Goal: Task Accomplishment & Management: Manage account settings

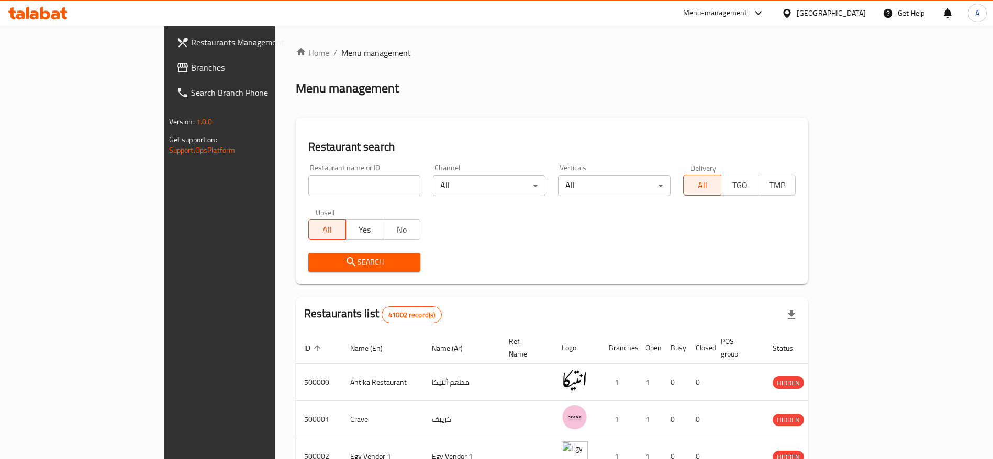
click at [59, 16] on icon at bounding box center [55, 14] width 9 height 9
click at [341, 194] on input "search" at bounding box center [364, 185] width 112 height 21
paste input "703200"
type input "703200"
click button "Search" at bounding box center [364, 262] width 112 height 19
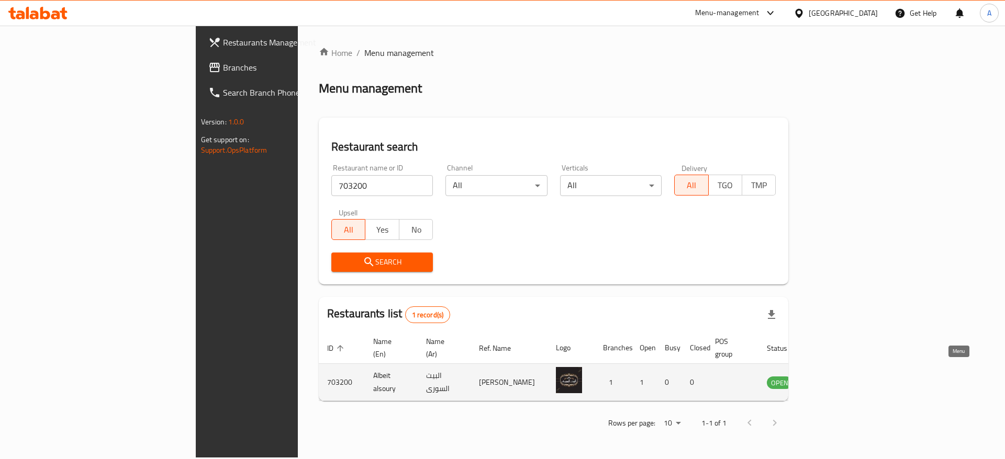
click at [834, 379] on icon "enhanced table" at bounding box center [828, 383] width 12 height 9
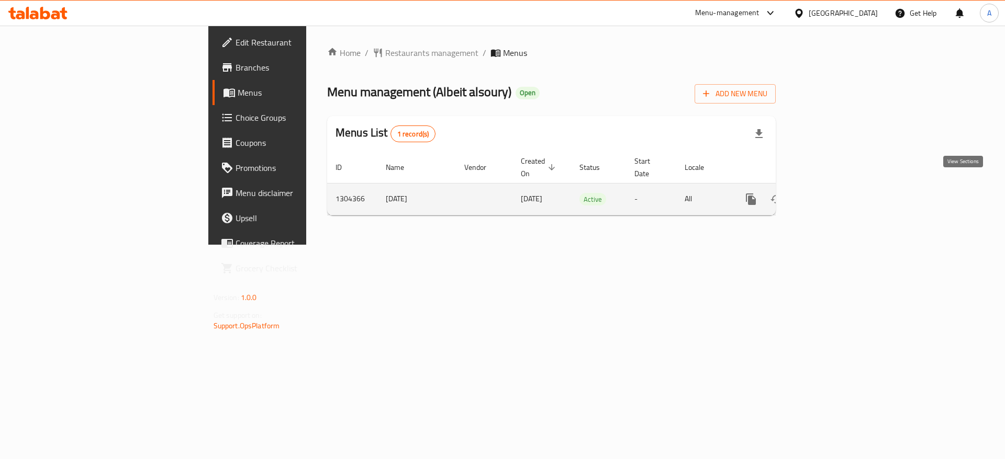
click at [831, 195] on icon "enhanced table" at bounding box center [825, 199] width 9 height 9
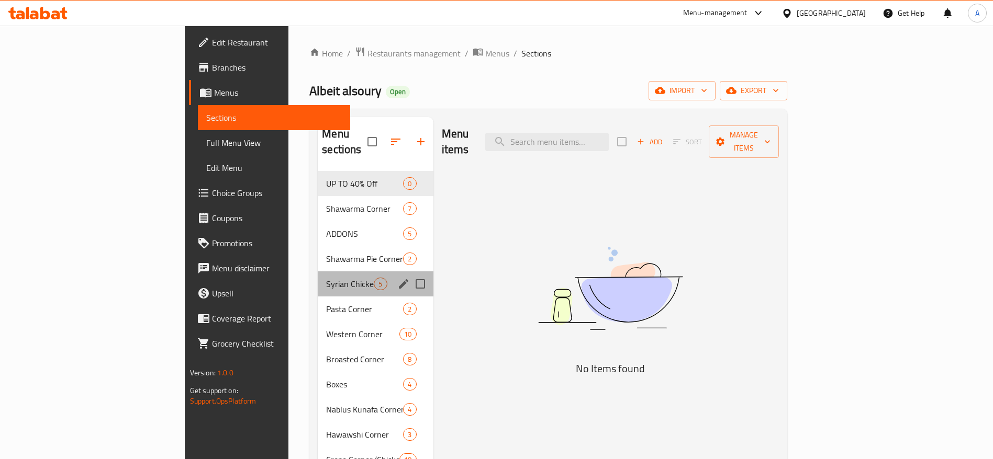
click at [318, 272] on div "Syrian Chicken Corner 5" at bounding box center [375, 284] width 115 height 25
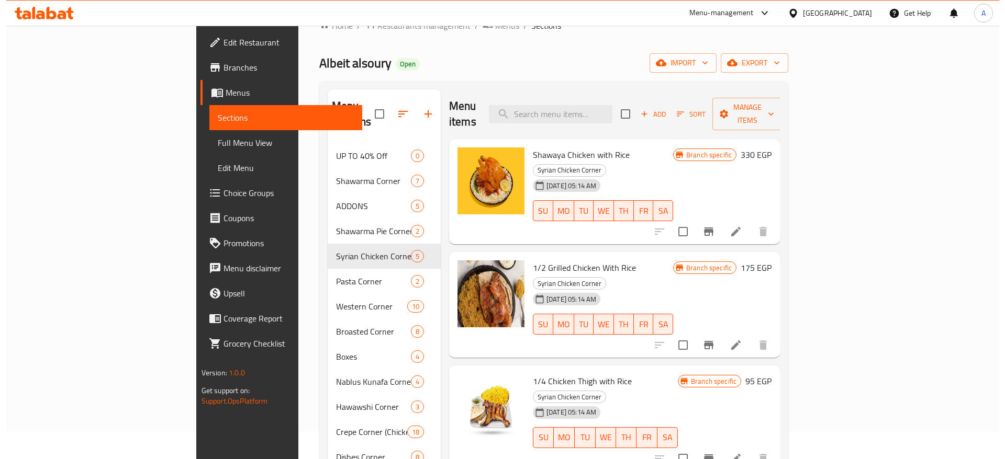
scroll to position [27, 0]
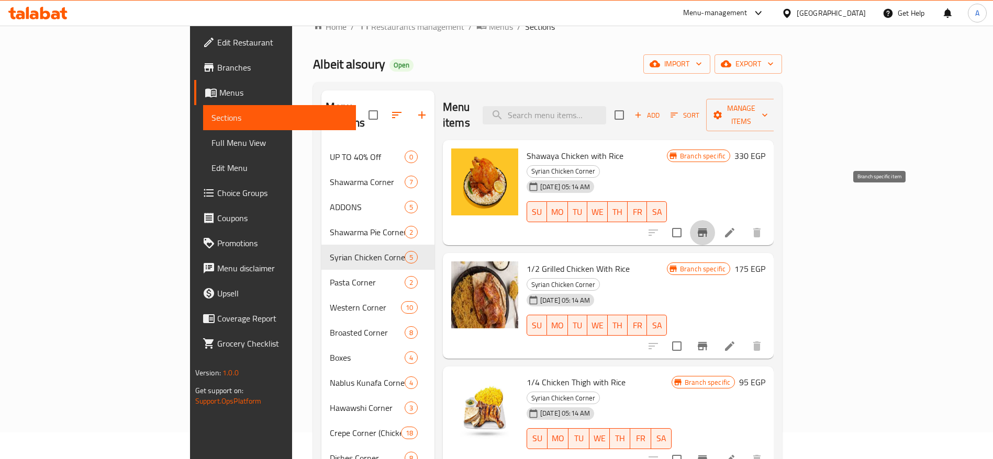
click at [707, 229] on icon "Branch-specific-item" at bounding box center [701, 233] width 9 height 8
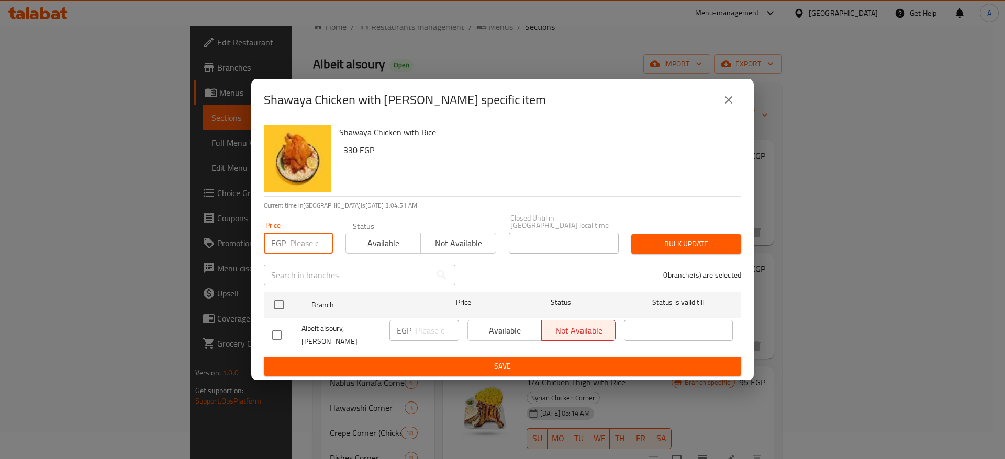
click at [300, 243] on input "number" at bounding box center [311, 243] width 43 height 21
paste input "333.3333333333333"
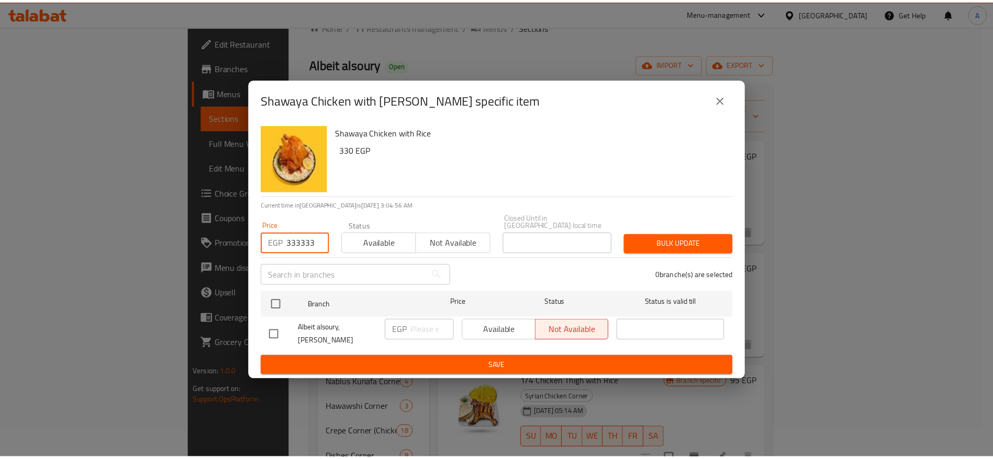
scroll to position [0, 0]
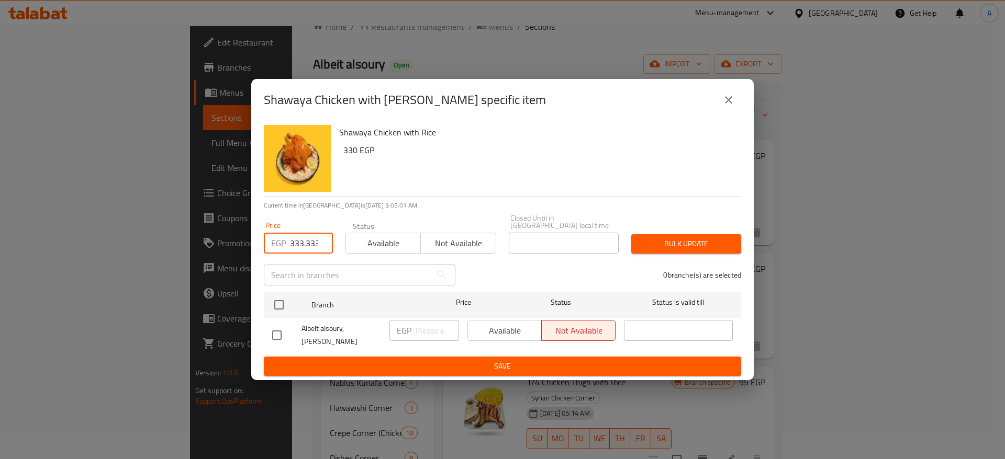
type input "333.3333333333333"
click at [650, 247] on button "Bulk update" at bounding box center [686, 243] width 110 height 19
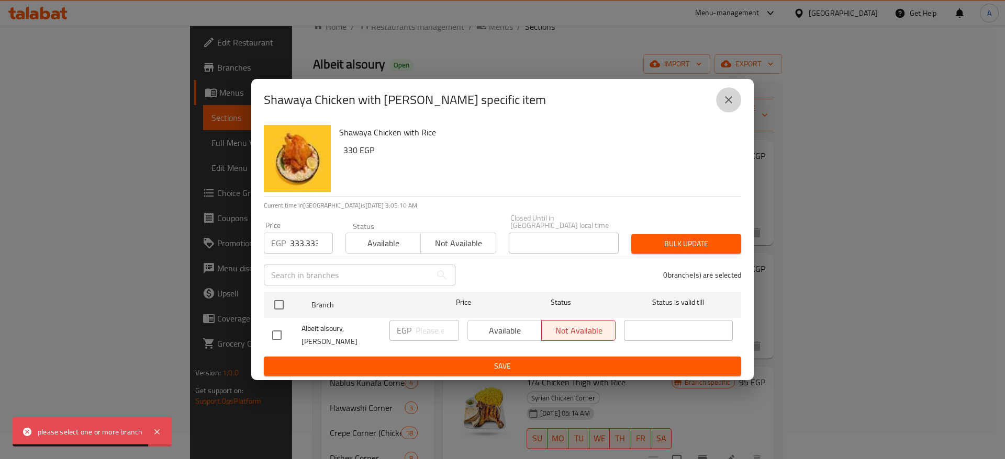
click at [727, 106] on icon "close" at bounding box center [728, 100] width 13 height 13
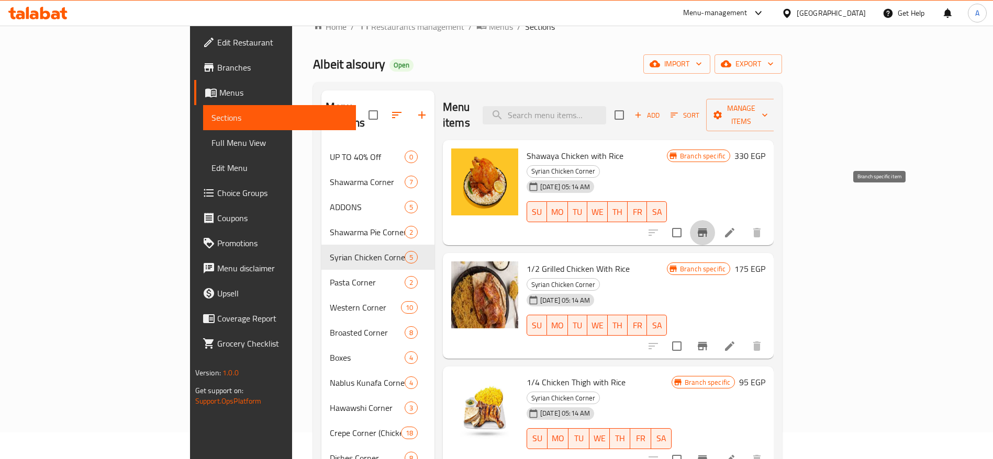
click at [708, 227] on icon "Branch-specific-item" at bounding box center [702, 233] width 13 height 13
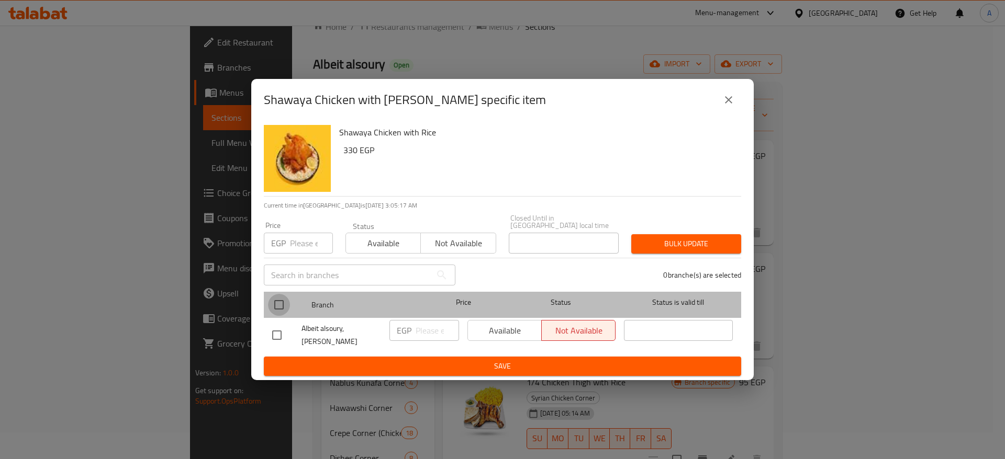
click at [278, 299] on input "checkbox" at bounding box center [279, 305] width 22 height 22
checkbox input "true"
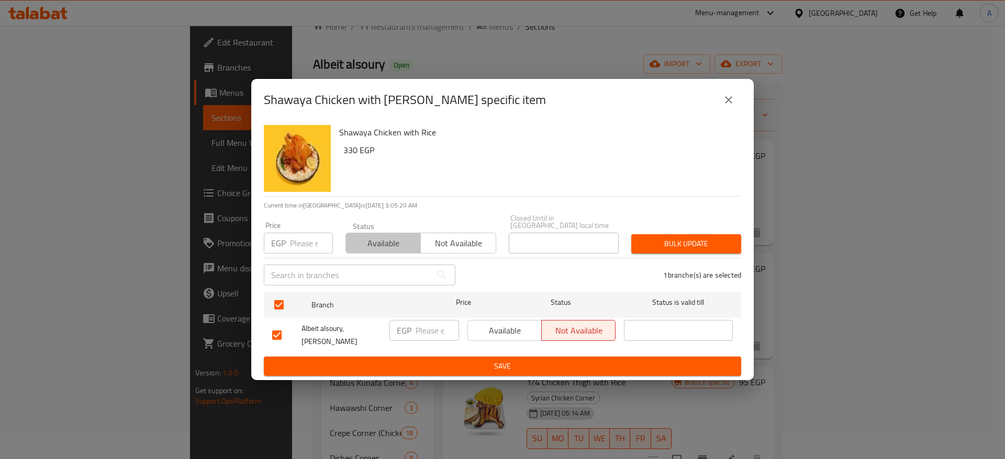
click at [380, 238] on span "Available" at bounding box center [383, 243] width 66 height 15
click at [678, 248] on button "Bulk update" at bounding box center [686, 243] width 110 height 19
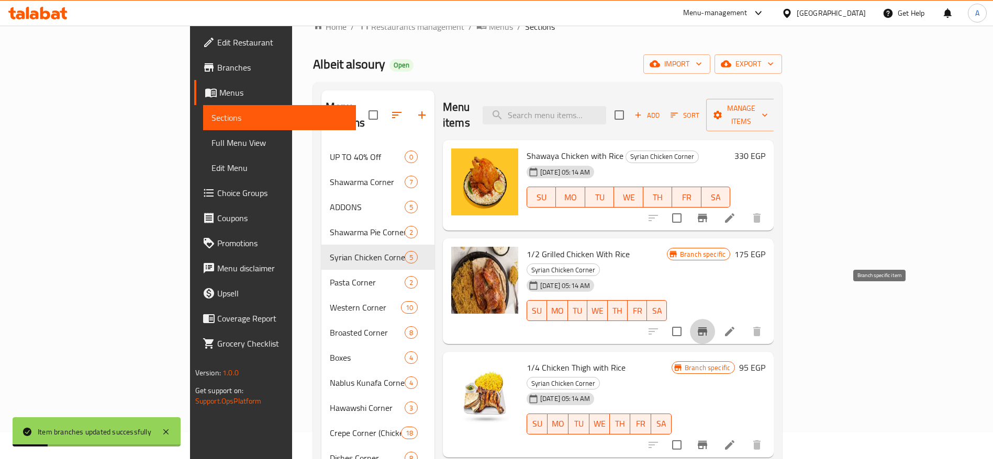
click at [707, 328] on icon "Branch-specific-item" at bounding box center [701, 332] width 9 height 8
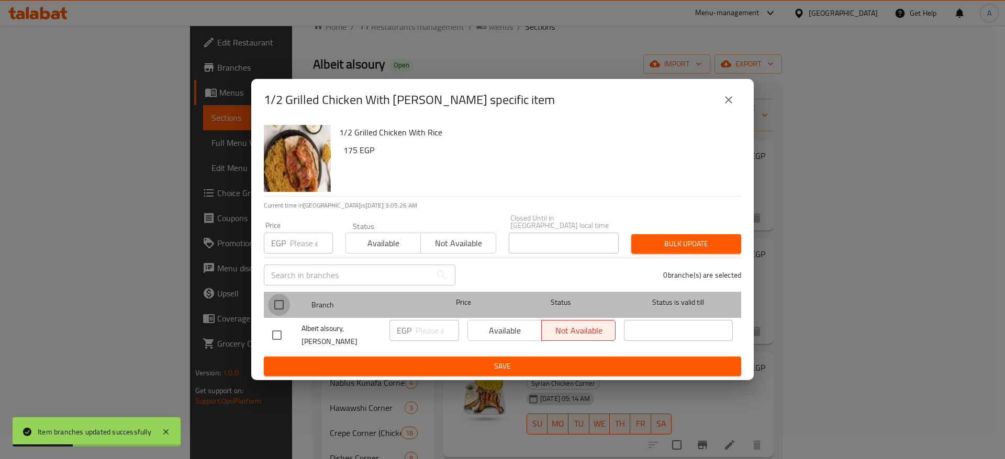
click at [270, 303] on input "checkbox" at bounding box center [279, 305] width 22 height 22
checkbox input "true"
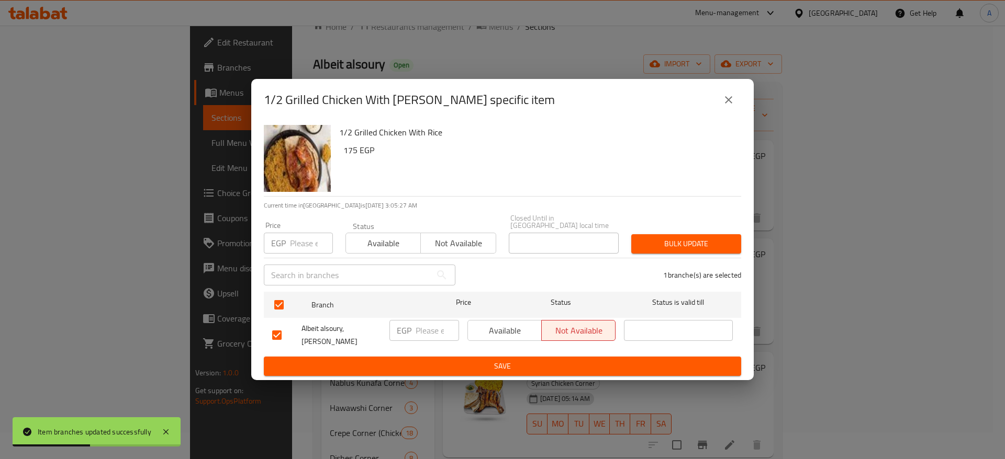
click at [392, 244] on span "Available" at bounding box center [383, 243] width 66 height 15
click at [672, 241] on span "Bulk update" at bounding box center [685, 244] width 93 height 13
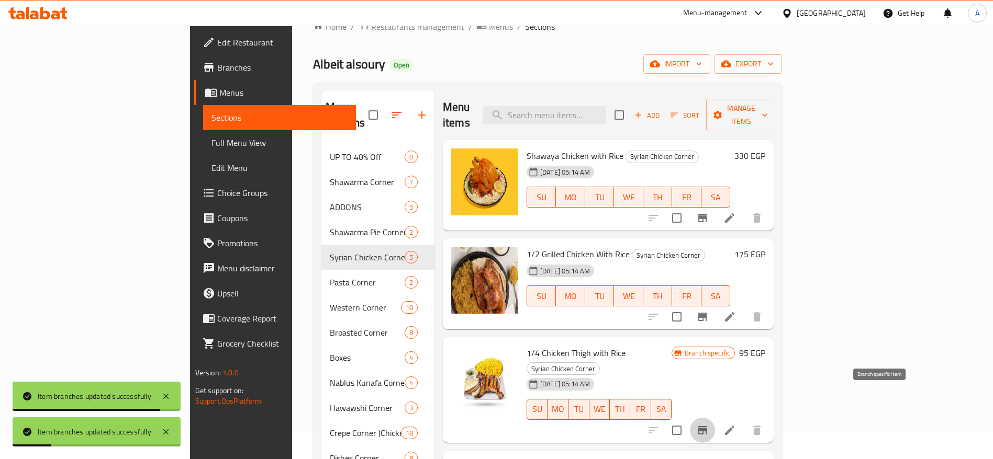
click at [715, 418] on button "Branch-specific-item" at bounding box center [702, 430] width 25 height 25
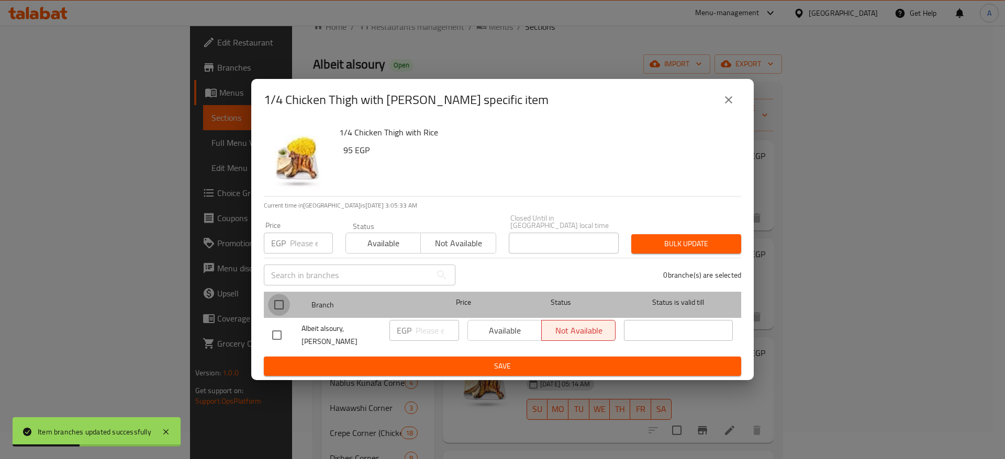
click at [276, 297] on input "checkbox" at bounding box center [279, 305] width 22 height 22
checkbox input "true"
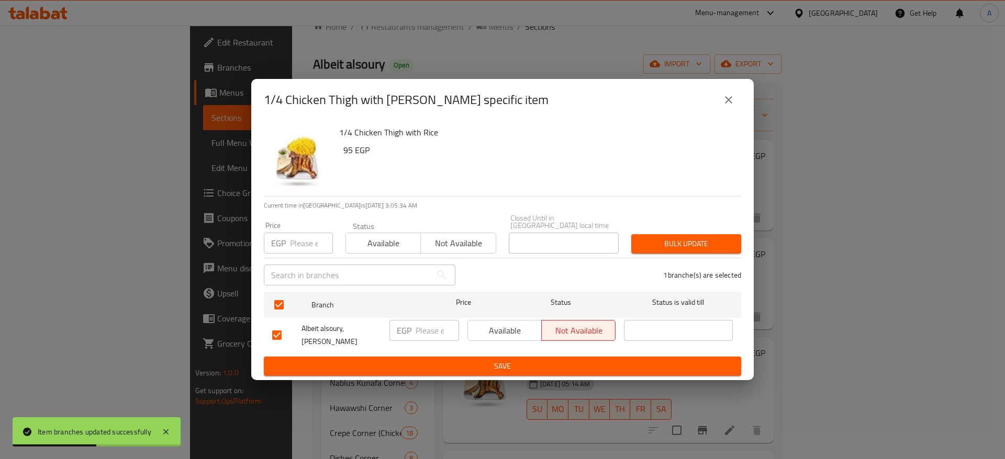
click at [366, 247] on button "Available" at bounding box center [382, 243] width 75 height 21
click at [667, 243] on span "Bulk update" at bounding box center [685, 244] width 93 height 13
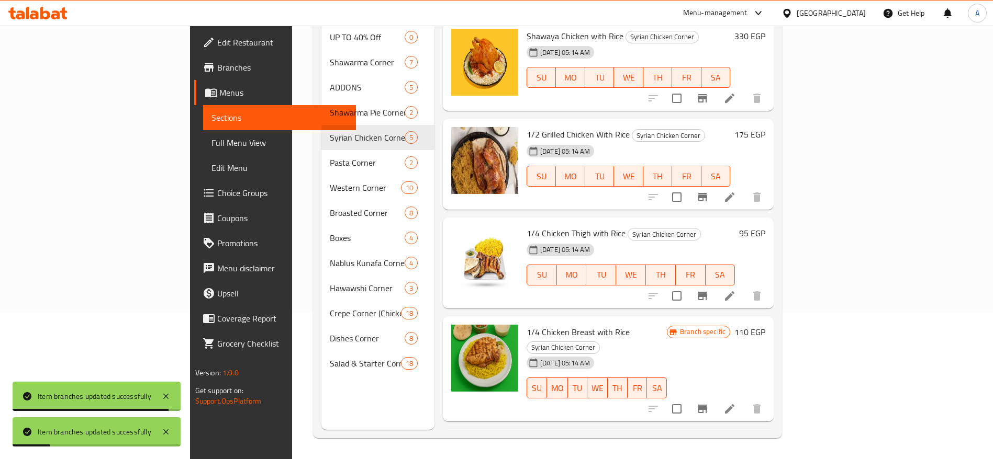
scroll to position [76, 0]
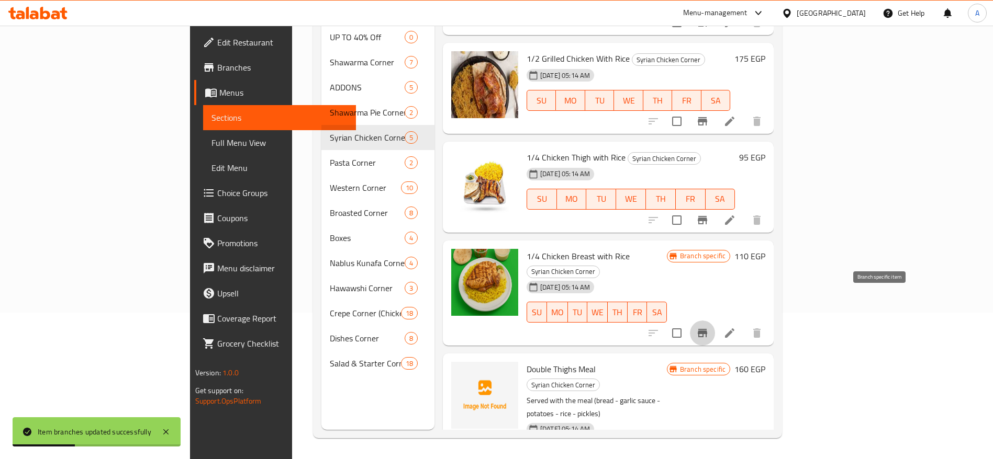
click at [707, 329] on icon "Branch-specific-item" at bounding box center [701, 333] width 9 height 8
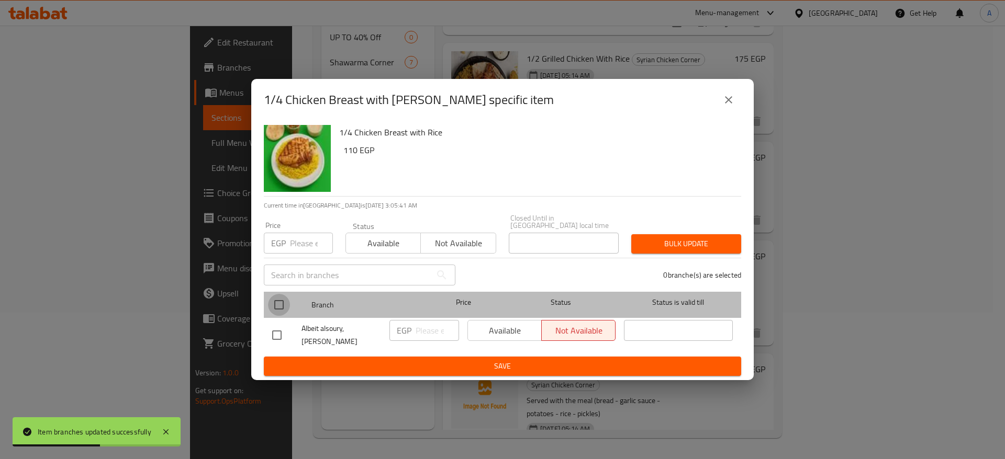
click at [275, 303] on input "checkbox" at bounding box center [279, 305] width 22 height 22
checkbox input "true"
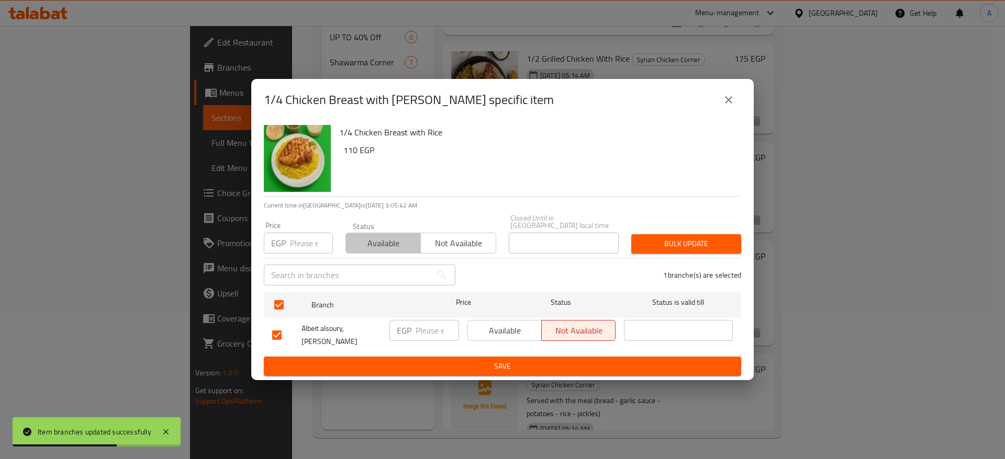
click at [384, 237] on span "Available" at bounding box center [383, 243] width 66 height 15
click at [662, 238] on span "Bulk update" at bounding box center [685, 244] width 93 height 13
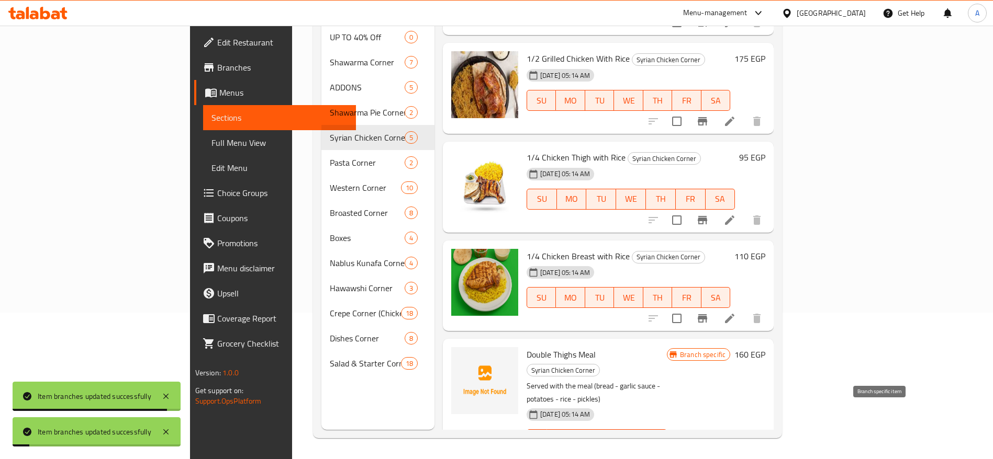
click at [715, 448] on button "Branch-specific-item" at bounding box center [702, 460] width 25 height 25
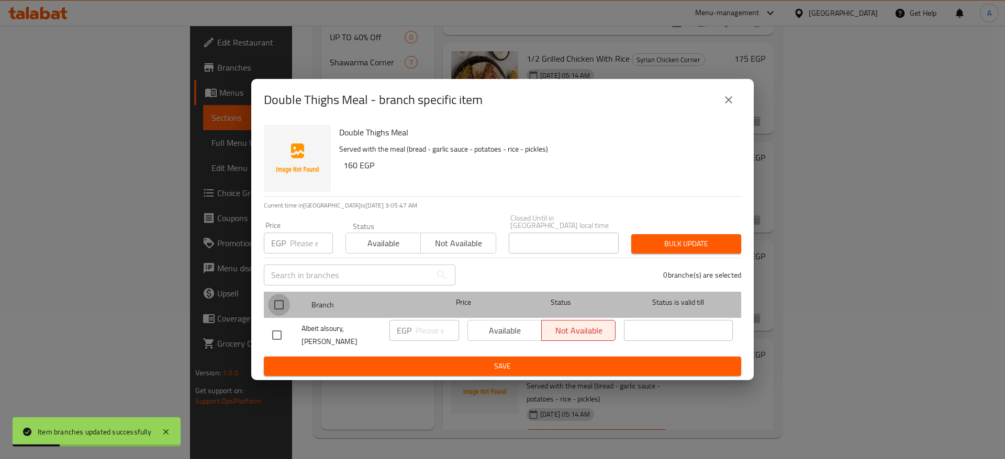
click at [285, 294] on input "checkbox" at bounding box center [279, 305] width 22 height 22
checkbox input "true"
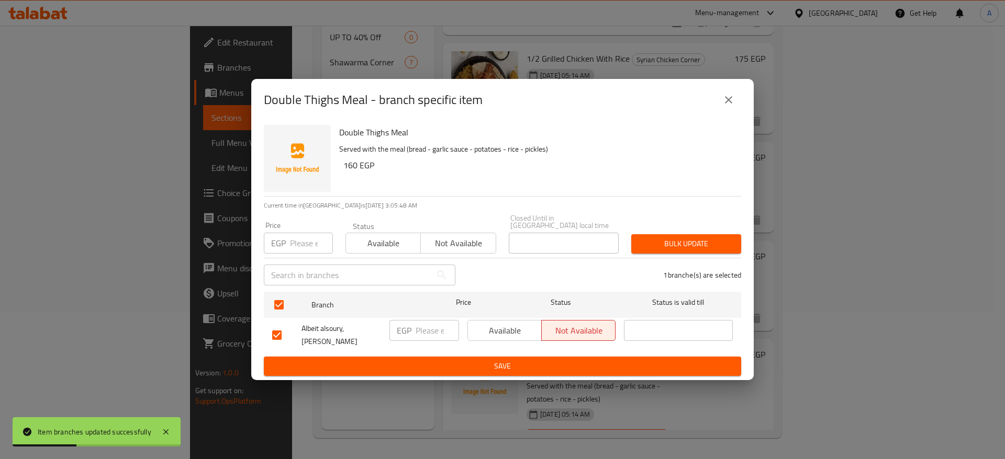
click at [368, 241] on span "Available" at bounding box center [383, 243] width 66 height 15
click at [696, 234] on button "Bulk update" at bounding box center [686, 243] width 110 height 19
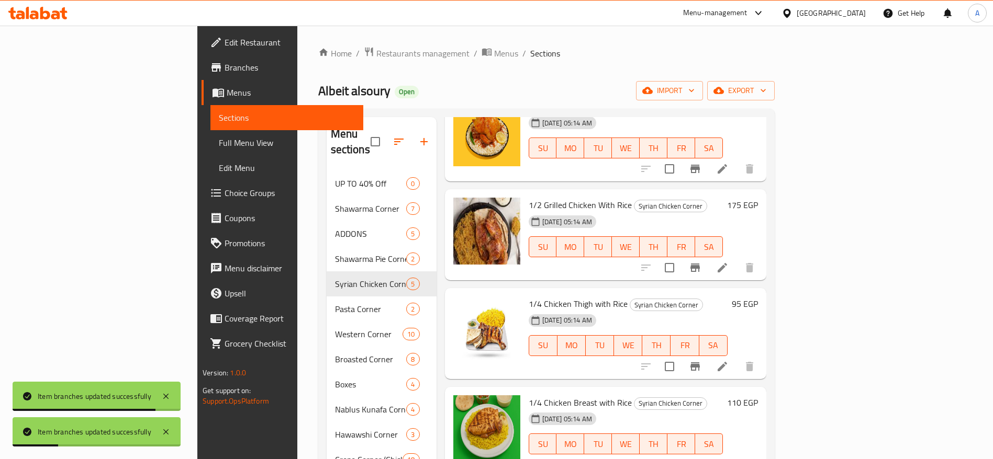
scroll to position [0, 0]
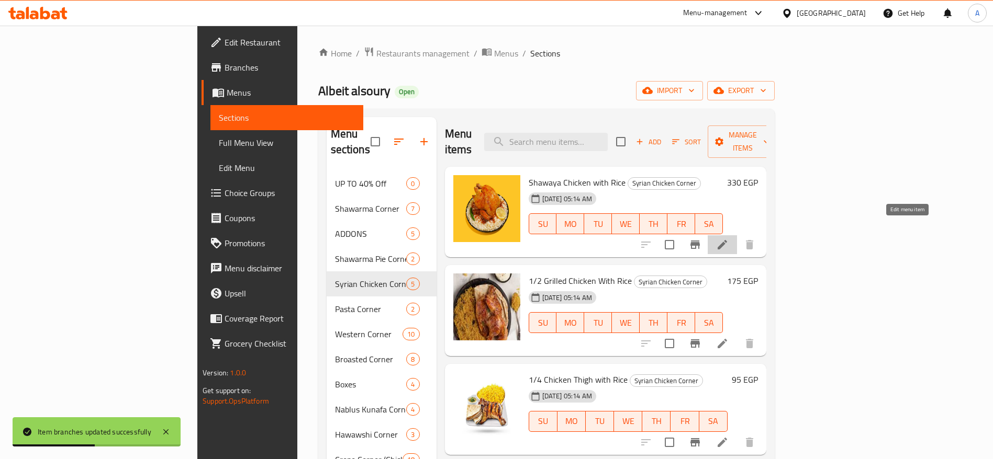
click at [728, 239] on icon at bounding box center [722, 245] width 13 height 13
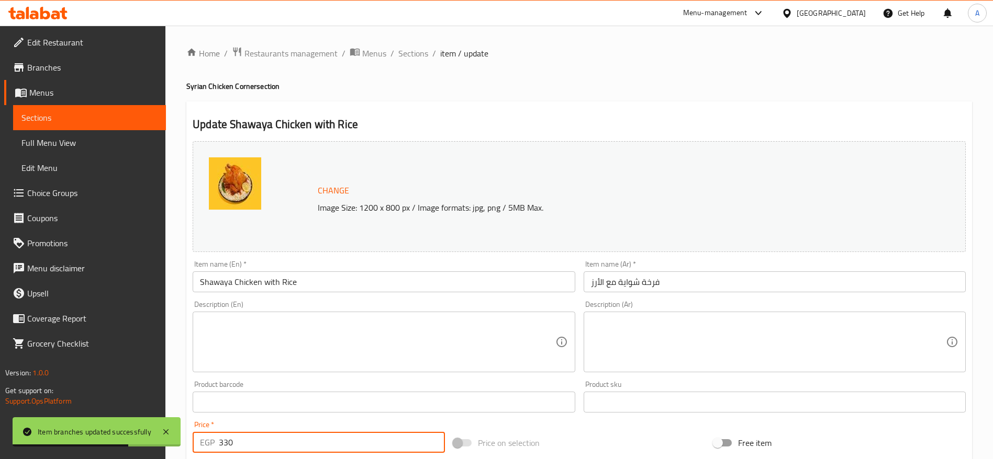
click at [369, 438] on input "330" at bounding box center [332, 442] width 226 height 21
paste input "3.3333333333333"
type input "333.3333333333333"
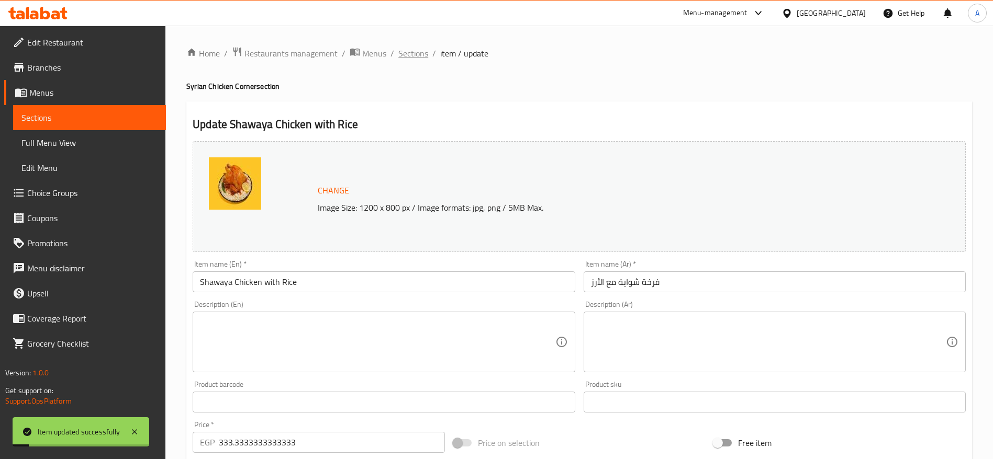
click at [409, 51] on span "Sections" at bounding box center [413, 53] width 30 height 13
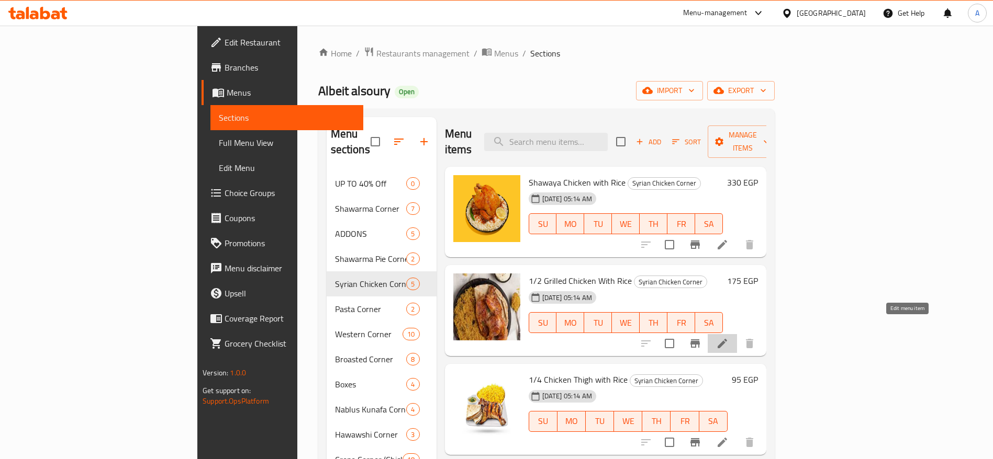
click at [728, 337] on icon at bounding box center [722, 343] width 13 height 13
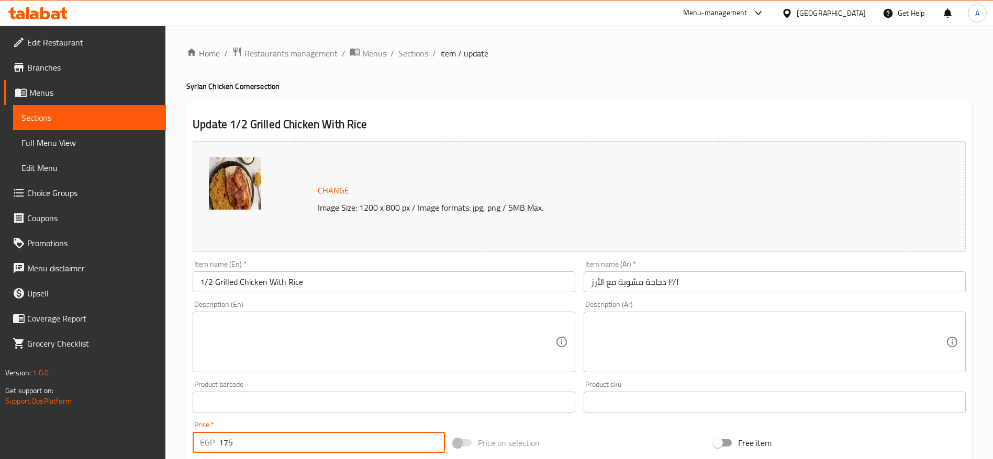
click at [294, 445] on input "175" at bounding box center [332, 442] width 226 height 21
paste input "7.7777777777778"
type input "177.7777777777778"
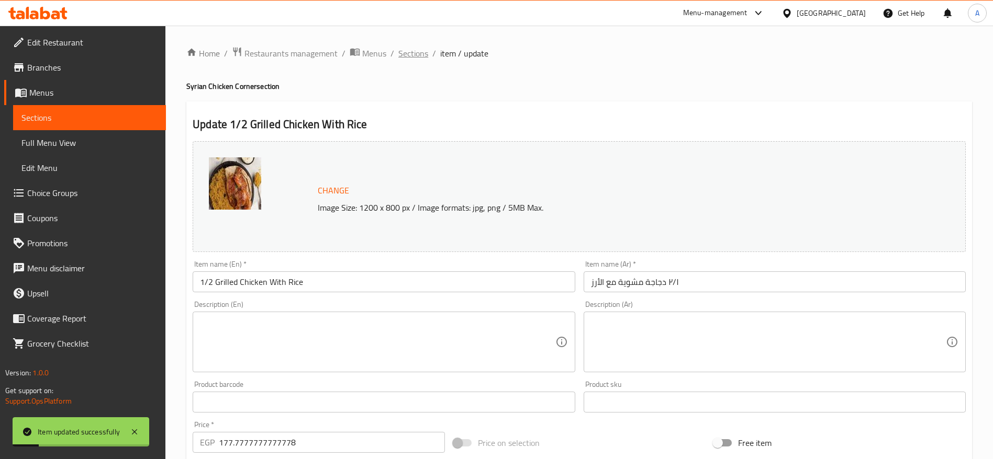
click at [415, 52] on span "Sections" at bounding box center [413, 53] width 30 height 13
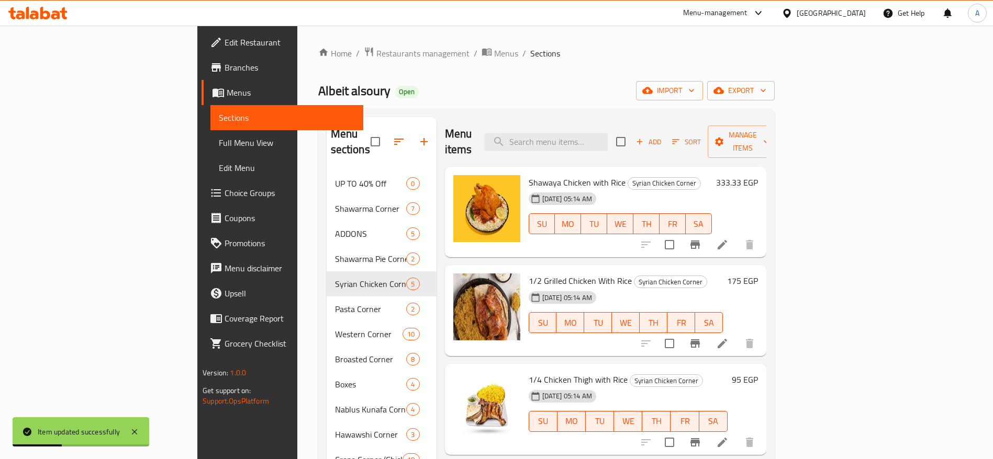
scroll to position [104, 0]
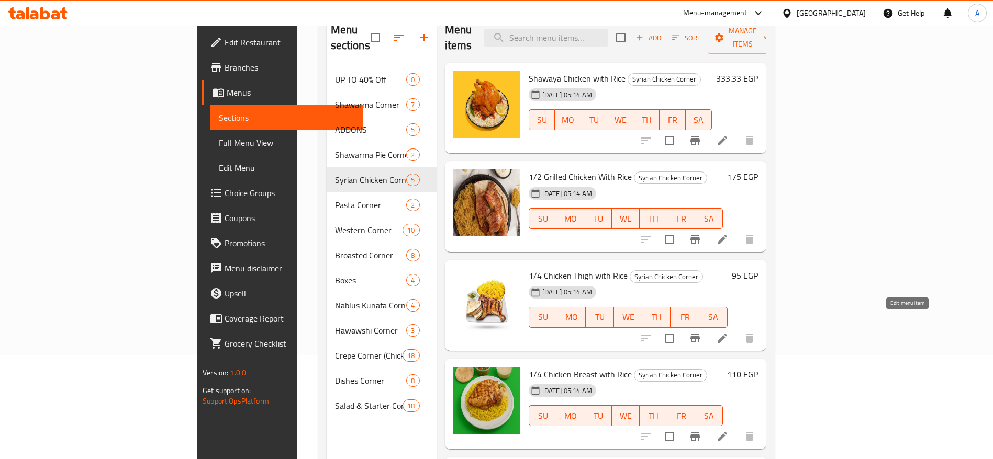
click at [727, 334] on icon at bounding box center [721, 338] width 9 height 9
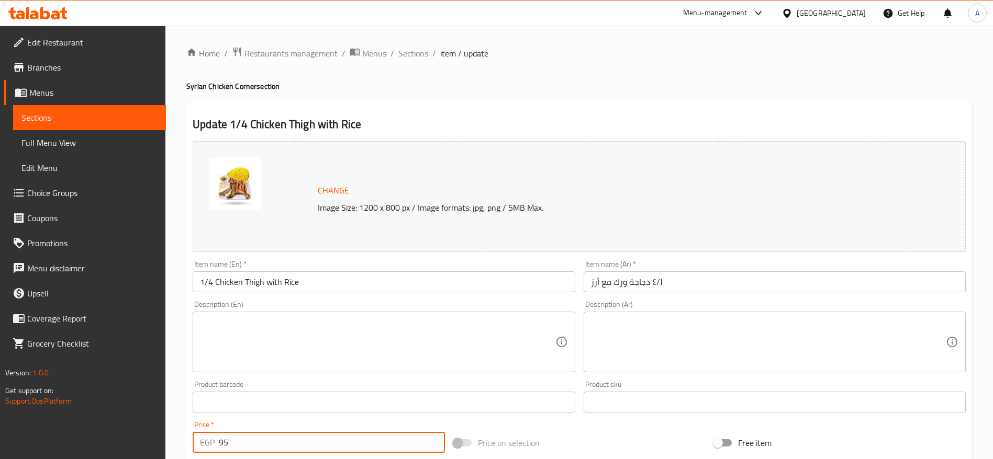
click at [280, 444] on input "95" at bounding box center [332, 442] width 226 height 21
type input "100"
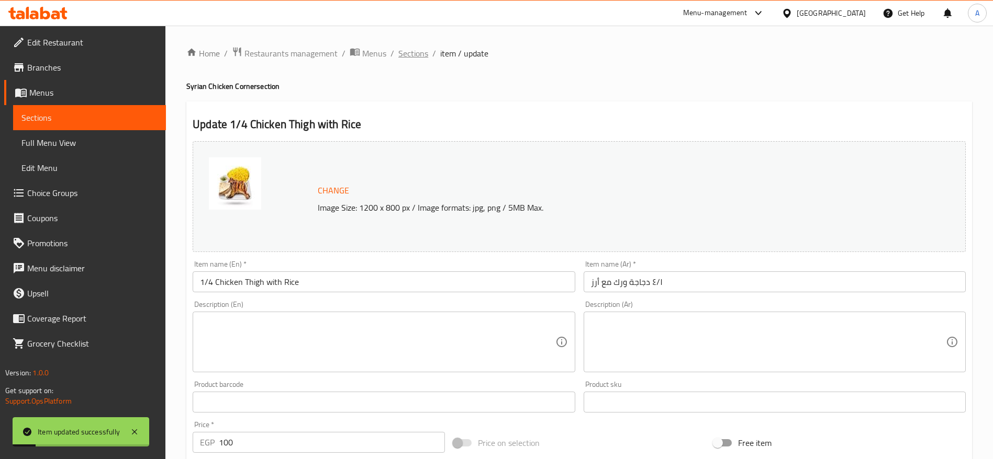
click at [409, 51] on span "Sections" at bounding box center [413, 53] width 30 height 13
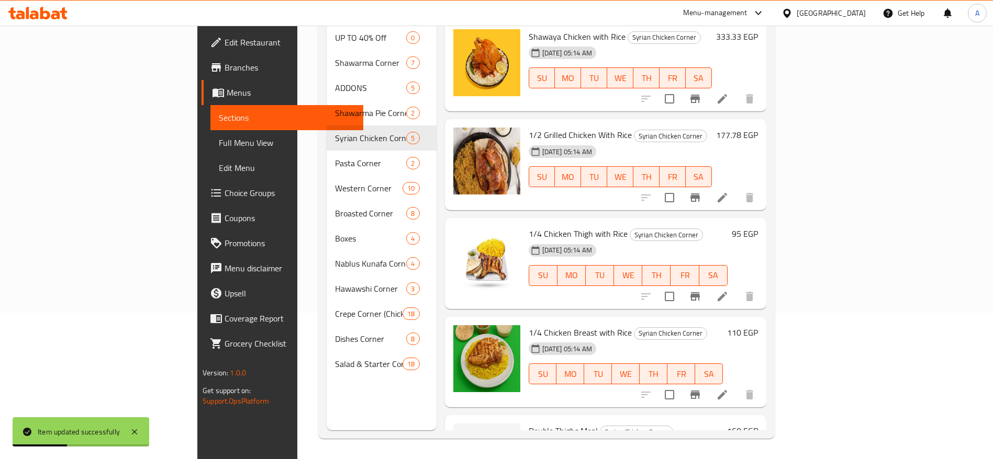
scroll to position [147, 0]
drag, startPoint x: 950, startPoint y: 315, endPoint x: 955, endPoint y: 350, distance: 34.9
click at [766, 350] on div "Menu items Add Sort Manage items Shawaya Chicken with Rice Syrian Chicken Corne…" at bounding box center [601, 200] width 330 height 459
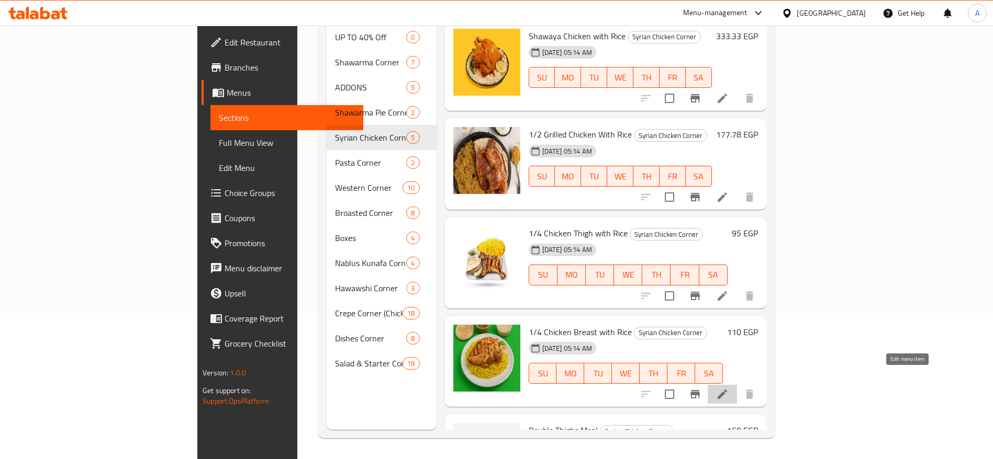
click at [728, 388] on icon at bounding box center [722, 394] width 13 height 13
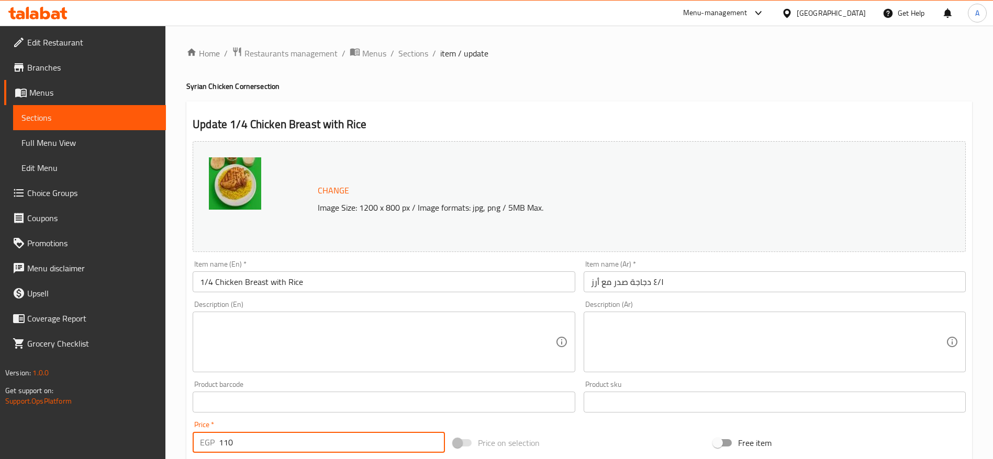
click at [336, 441] on input "110" at bounding box center [332, 442] width 226 height 21
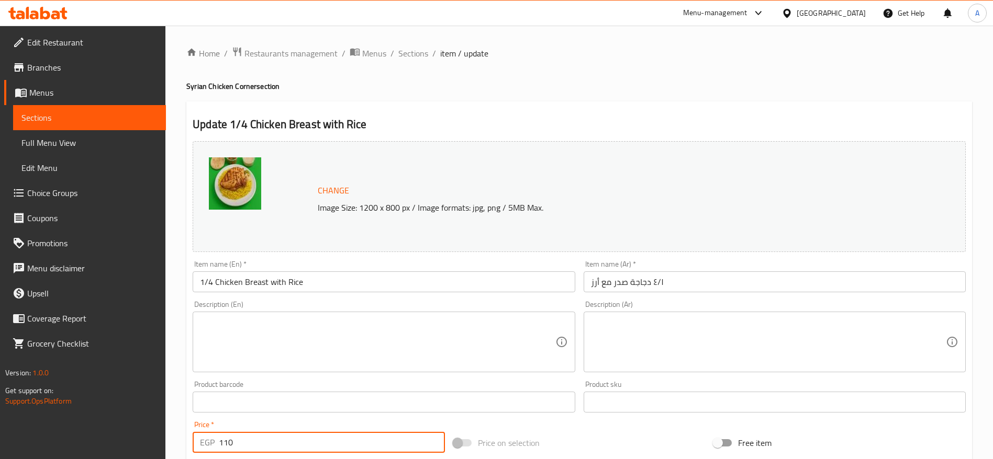
paste input "6.6666666666667"
type input "116.6666666666667"
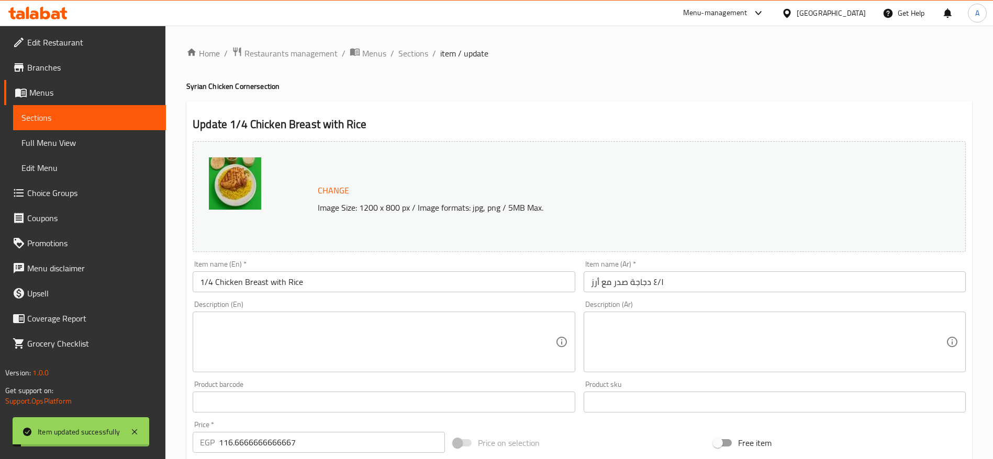
click at [420, 53] on span "Sections" at bounding box center [413, 53] width 30 height 13
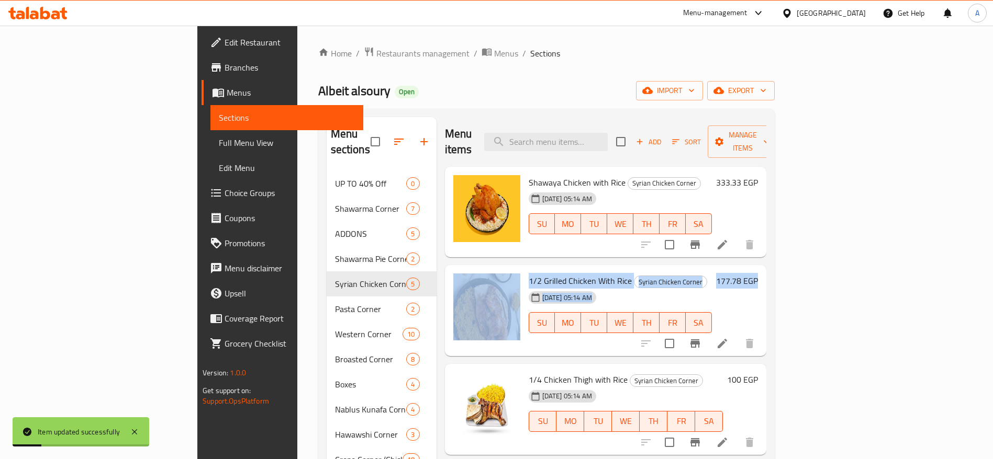
drag, startPoint x: 990, startPoint y: 188, endPoint x: 1004, endPoint y: 319, distance: 131.5
click at [993, 319] on html "Item updated successfully ​ Menu-management Egypt Get Help A Edit Restaurant Br…" at bounding box center [496, 229] width 993 height 459
click at [795, 223] on div "Home / Restaurants management / Menus / Sections Albeit alsoury Open import exp…" at bounding box center [546, 316] width 498 height 580
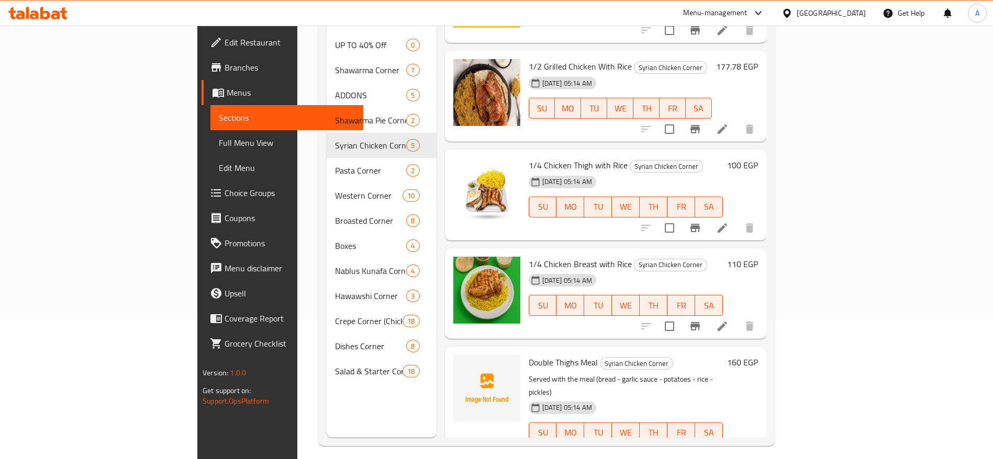
scroll to position [147, 0]
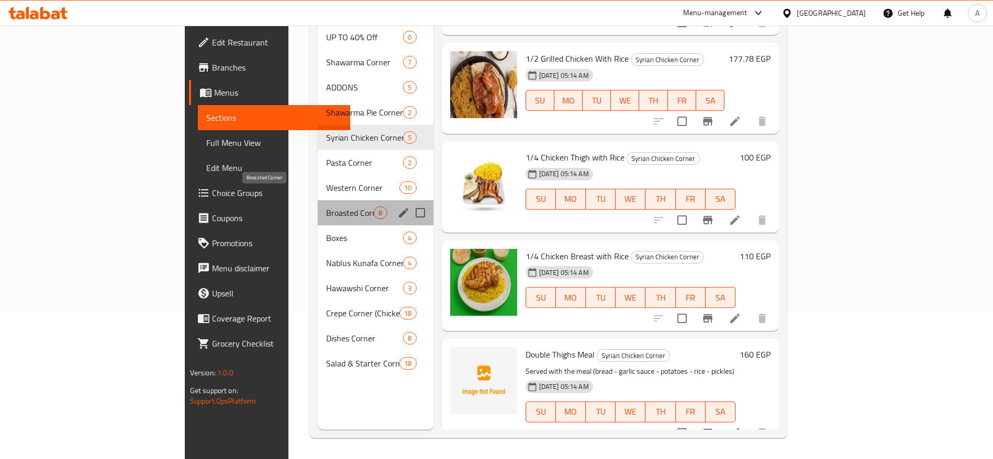
click at [326, 207] on span "Broasted Corner" at bounding box center [350, 213] width 48 height 13
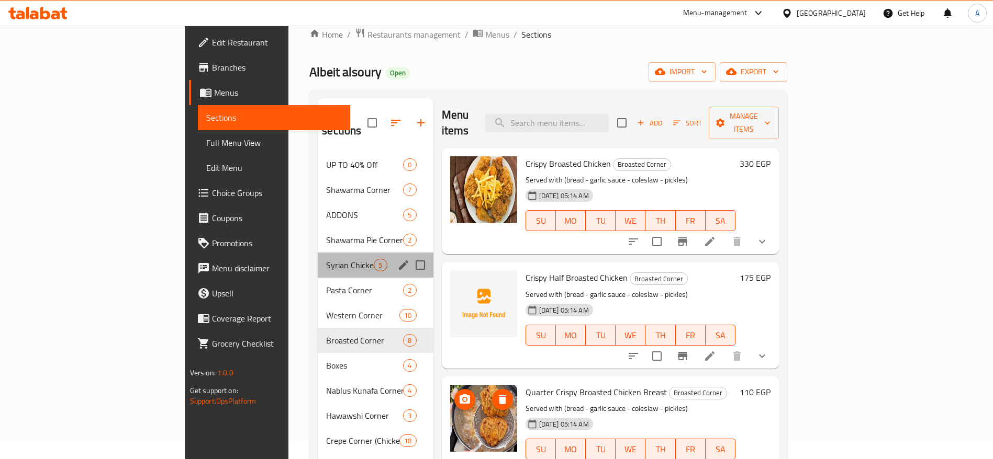
click at [318, 258] on div "Syrian Chicken Corner 5" at bounding box center [375, 265] width 115 height 25
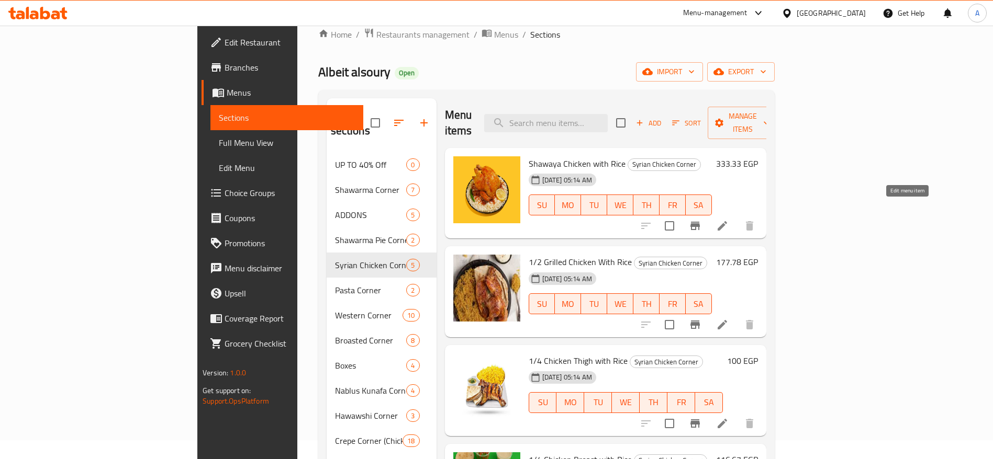
click at [728, 220] on icon at bounding box center [722, 226] width 13 height 13
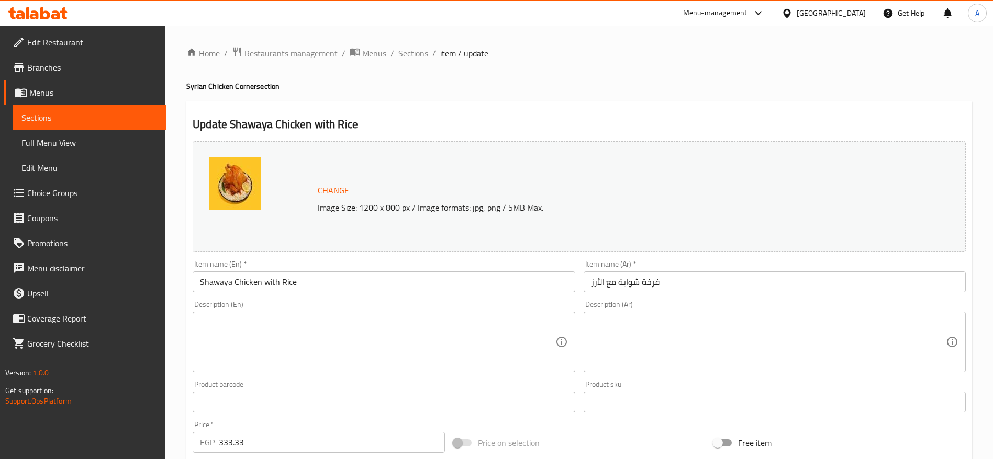
click at [305, 447] on input "333.33" at bounding box center [332, 442] width 226 height 21
click at [412, 52] on span "Sections" at bounding box center [413, 53] width 30 height 13
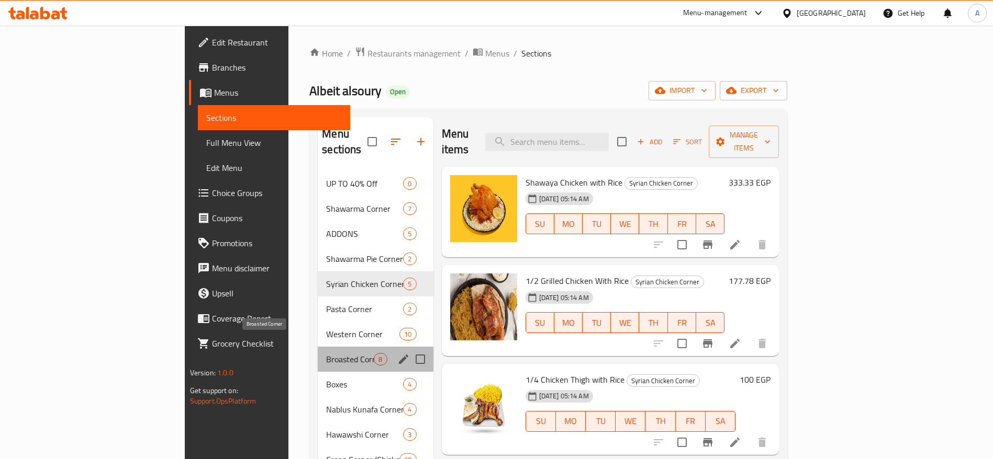
click at [326, 353] on span "Broasted Corner" at bounding box center [350, 359] width 48 height 13
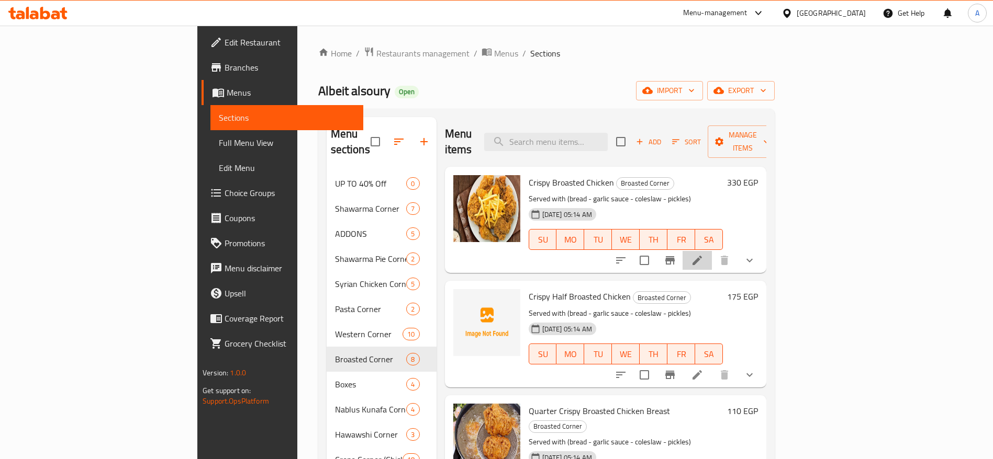
click at [712, 251] on li at bounding box center [696, 260] width 29 height 19
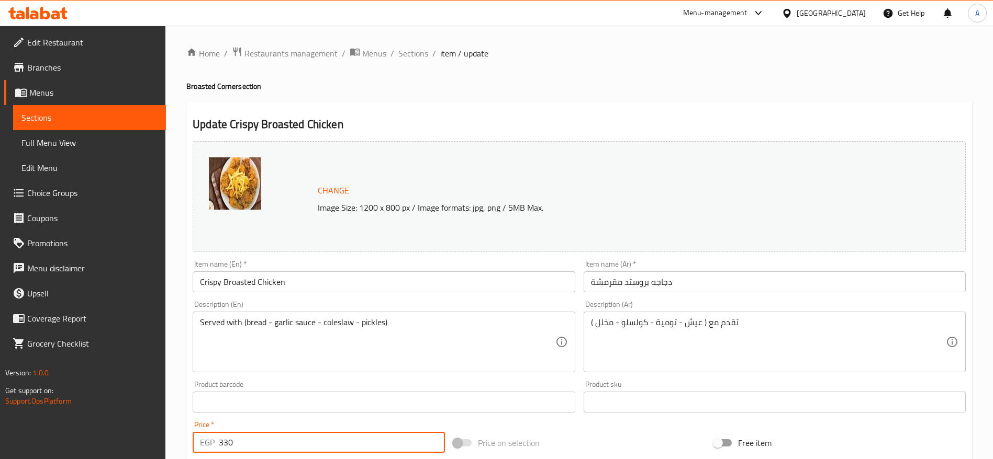
click at [313, 447] on input "330" at bounding box center [332, 442] width 226 height 21
paste input "3.33"
type input "333.33"
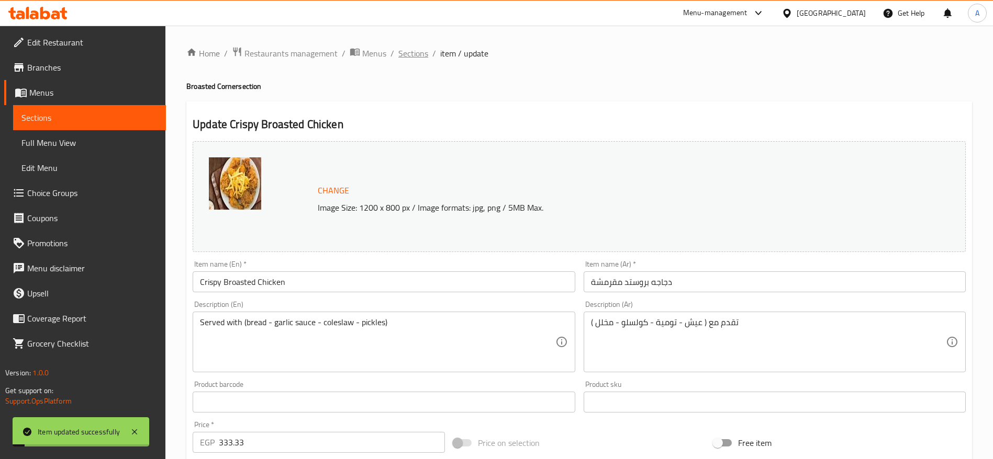
click at [420, 54] on span "Sections" at bounding box center [413, 53] width 30 height 13
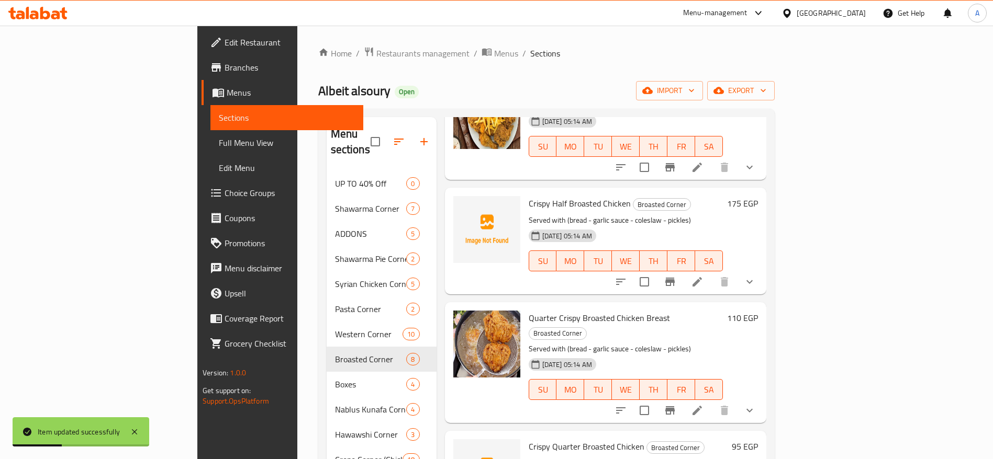
scroll to position [52, 0]
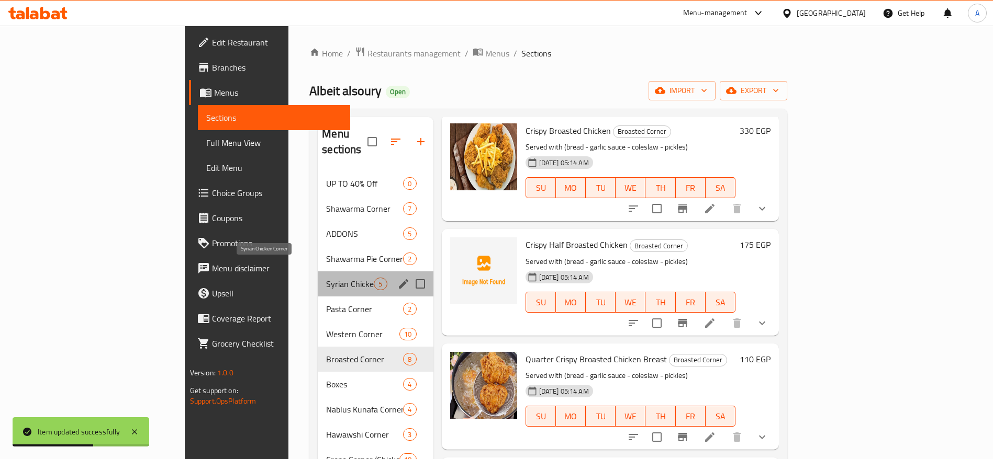
click at [326, 278] on span "Syrian Chicken Corner" at bounding box center [350, 284] width 48 height 13
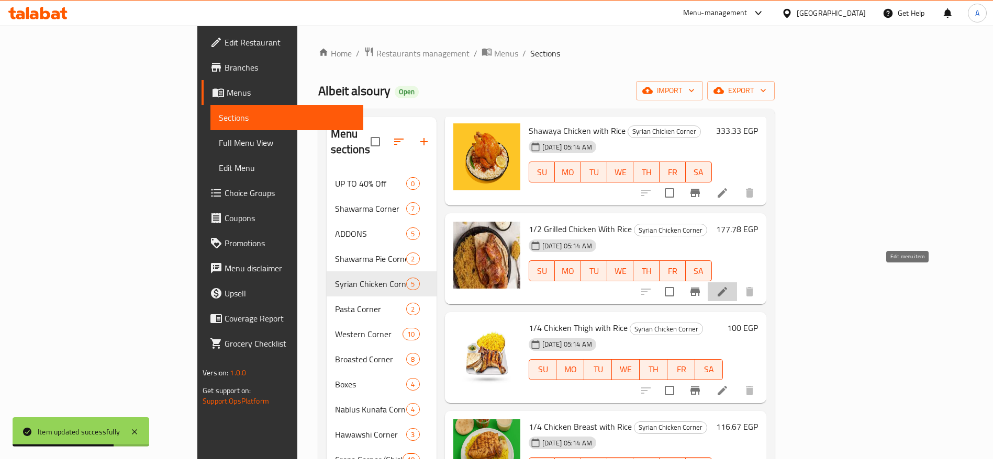
click at [728, 286] on icon at bounding box center [722, 292] width 13 height 13
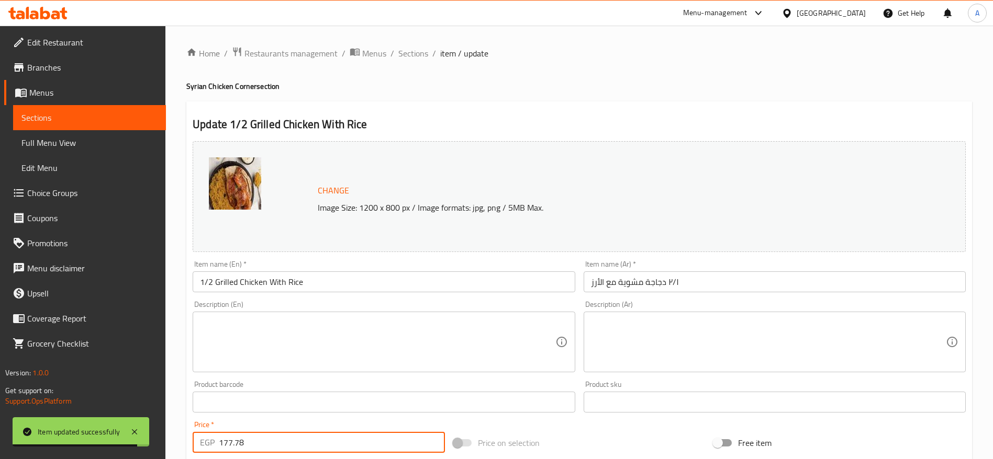
click at [261, 443] on input "177.78" at bounding box center [332, 442] width 226 height 21
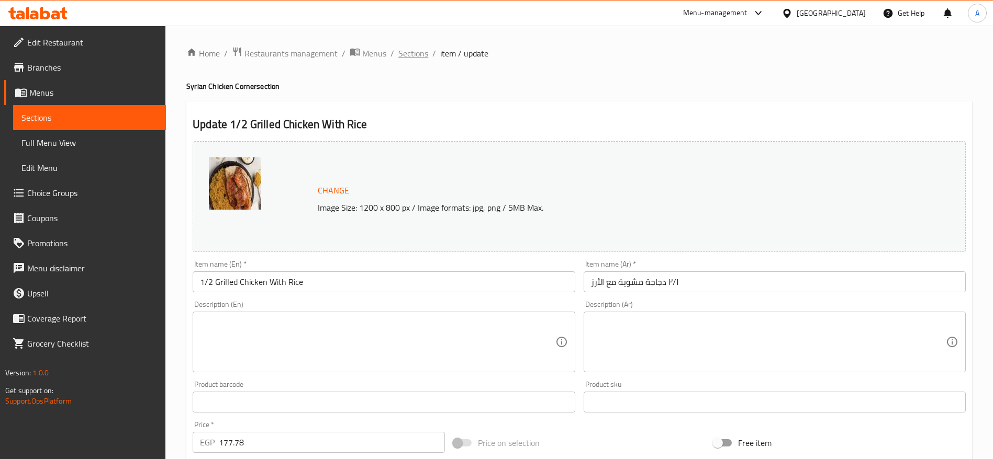
click at [407, 54] on span "Sections" at bounding box center [413, 53] width 30 height 13
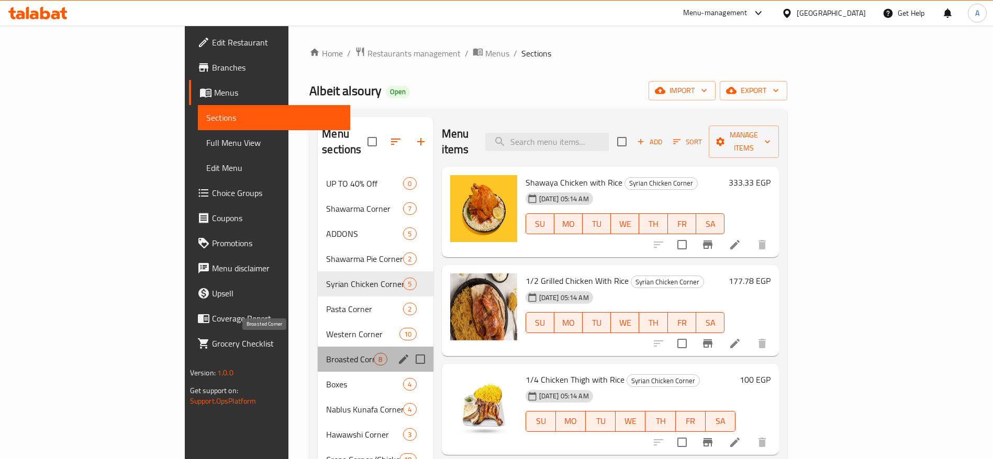
click at [326, 353] on span "Broasted Corner" at bounding box center [350, 359] width 48 height 13
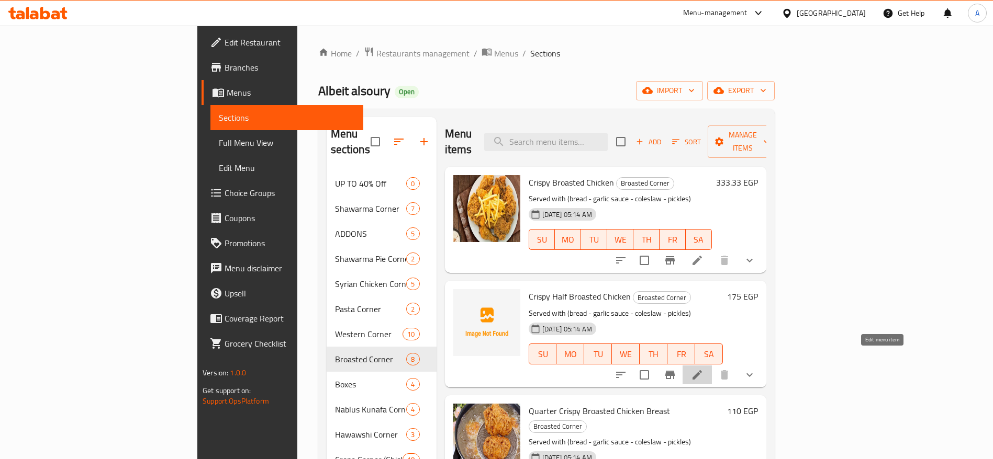
click at [703, 369] on icon at bounding box center [697, 375] width 13 height 13
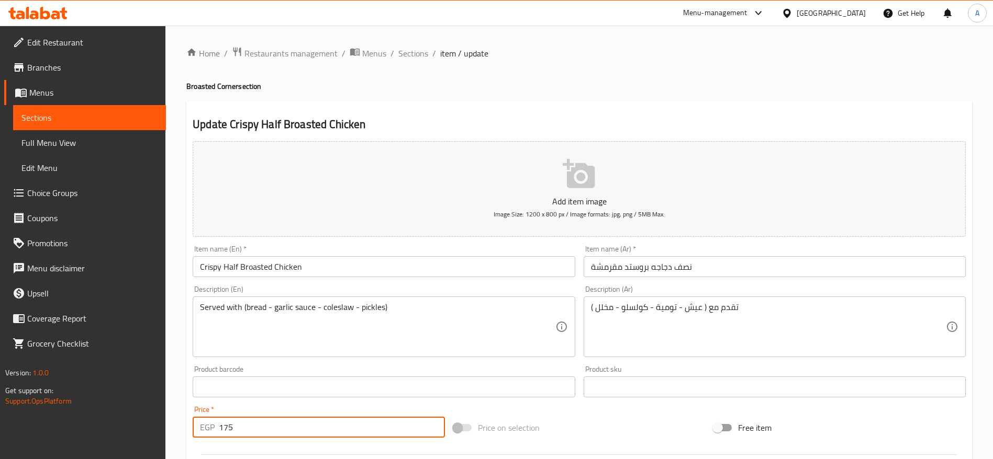
click at [340, 431] on input "175" at bounding box center [332, 427] width 226 height 21
paste input "7.78"
click at [340, 431] on input "177.78" at bounding box center [332, 427] width 226 height 21
type input "177.78"
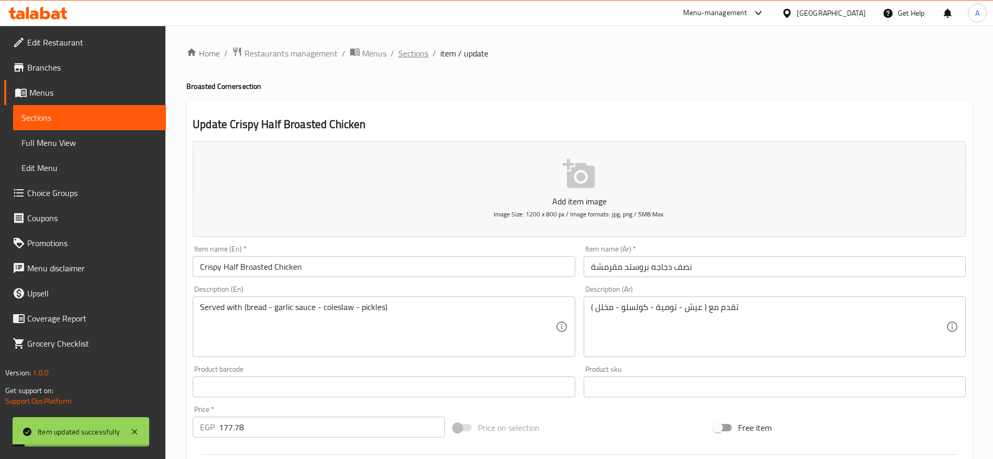
click at [417, 55] on span "Sections" at bounding box center [413, 53] width 30 height 13
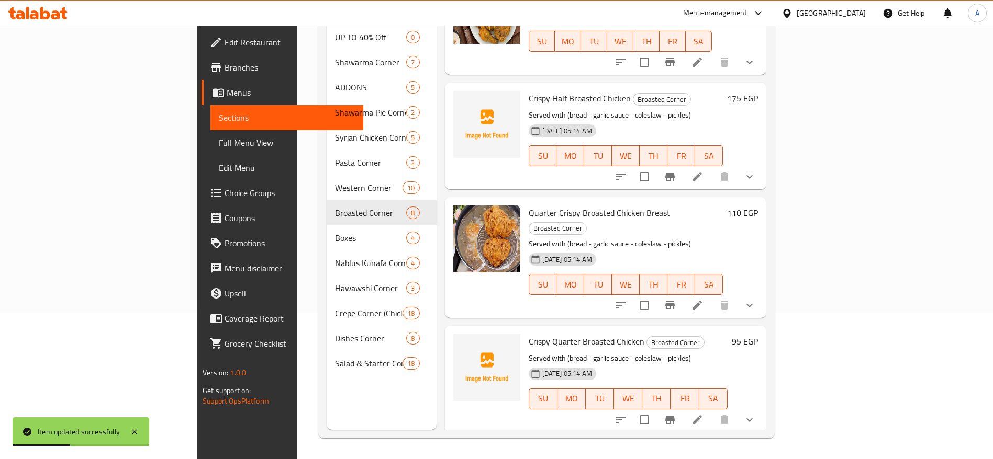
scroll to position [57, 0]
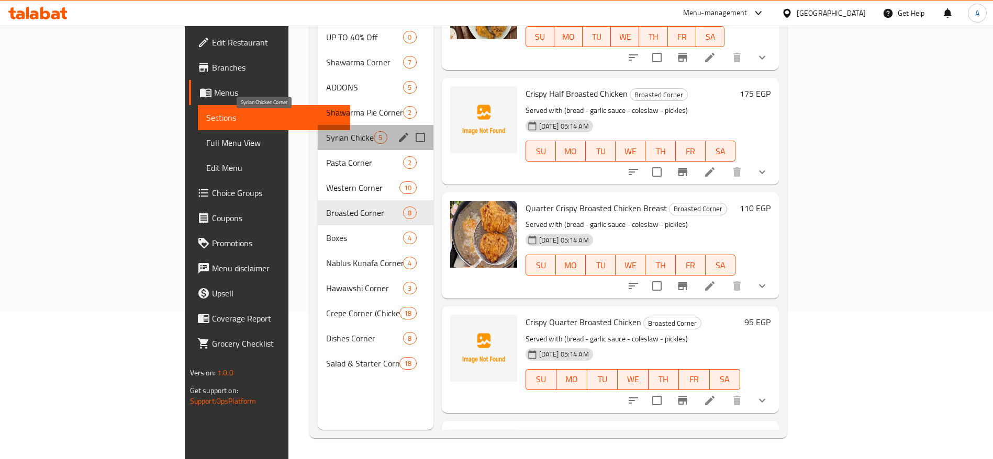
click at [326, 131] on span "Syrian Chicken Corner" at bounding box center [350, 137] width 48 height 13
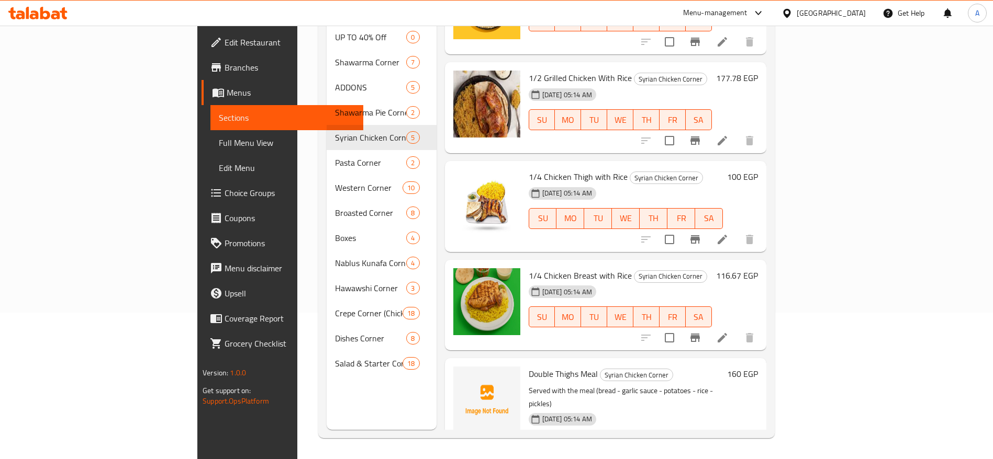
click at [758, 170] on h6 "100 EGP" at bounding box center [742, 177] width 31 height 15
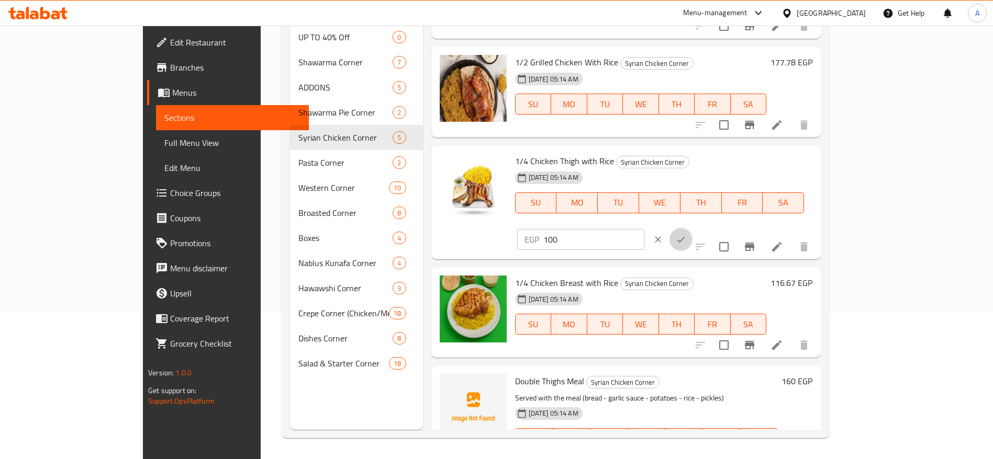
click at [686, 234] on icon "ok" at bounding box center [680, 239] width 10 height 10
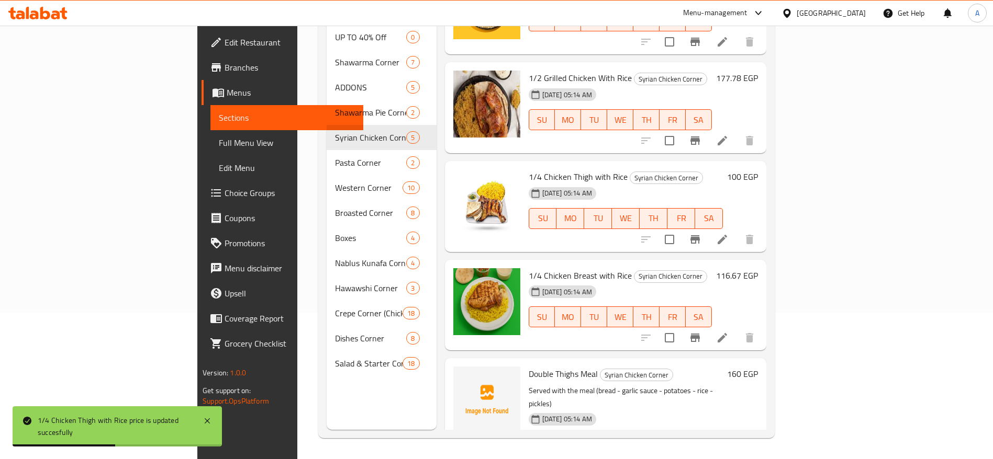
click at [758, 170] on h6 "100 EGP" at bounding box center [742, 177] width 31 height 15
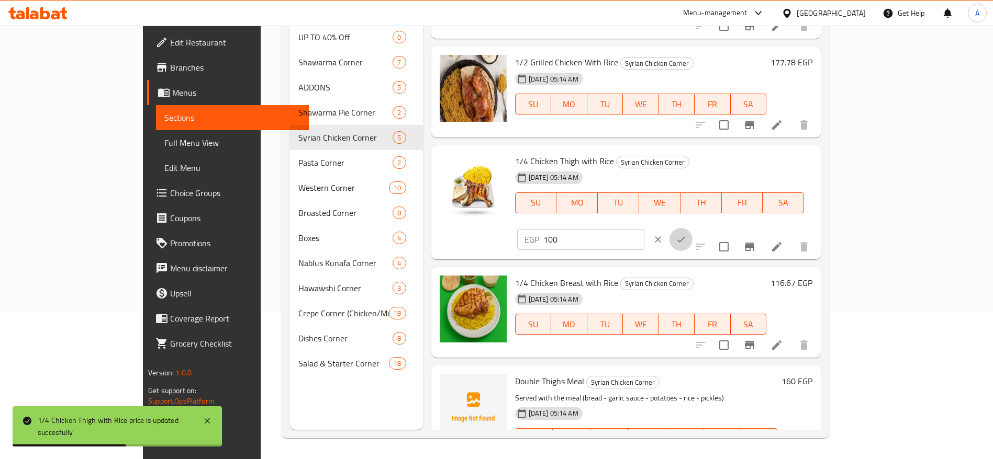
click at [692, 228] on button "ok" at bounding box center [680, 239] width 23 height 23
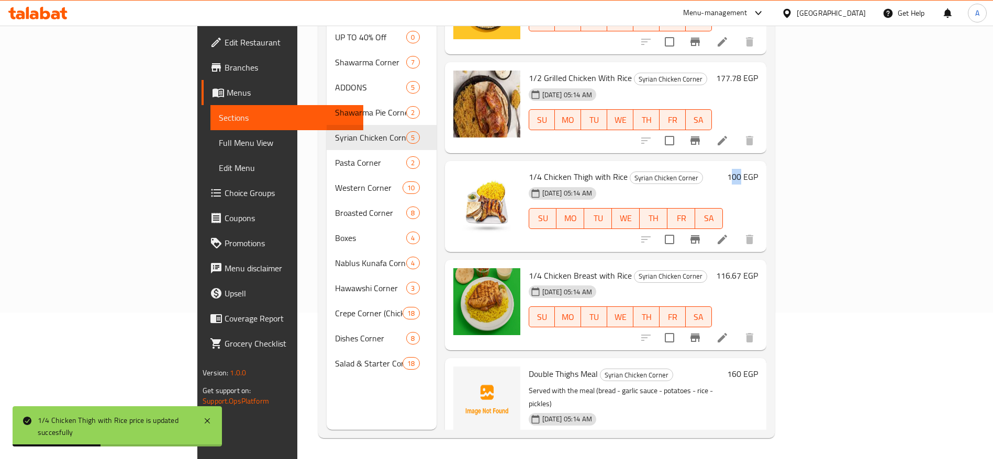
drag, startPoint x: 915, startPoint y: 163, endPoint x: 926, endPoint y: 164, distance: 11.6
click at [758, 170] on h6 "100 EGP" at bounding box center [742, 177] width 31 height 15
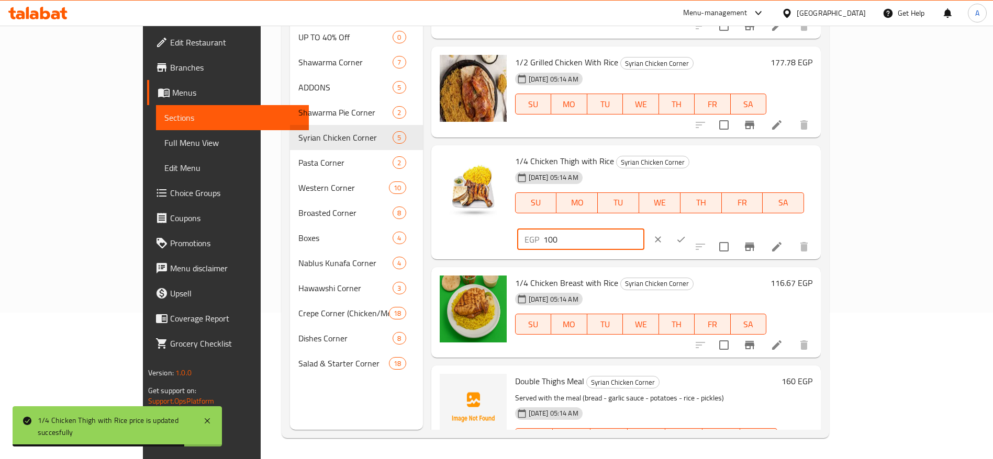
click at [644, 229] on input "100" at bounding box center [593, 239] width 101 height 21
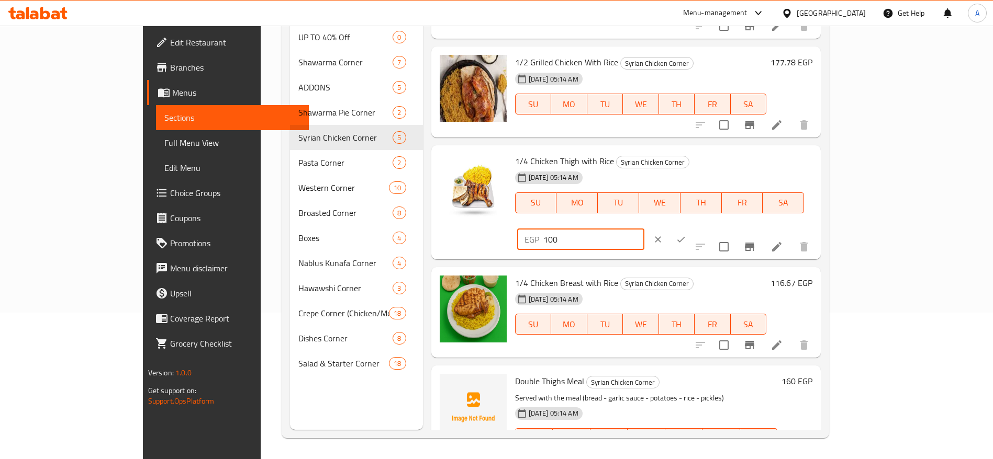
click at [850, 211] on div "Home / Restaurants management / Menus / Sections Albeit alsoury Open import exp…" at bounding box center [555, 169] width 589 height 580
click at [663, 234] on icon "clear" at bounding box center [657, 239] width 10 height 10
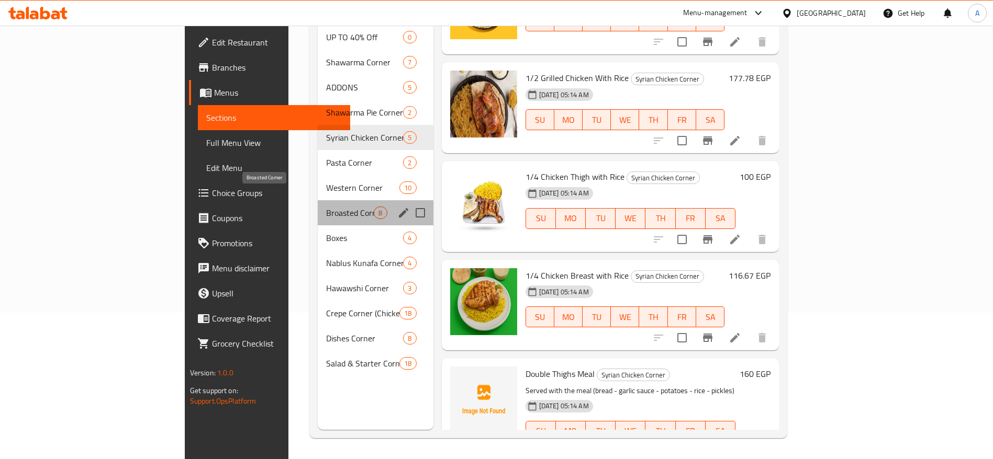
click at [326, 207] on span "Broasted Corner" at bounding box center [350, 213] width 48 height 13
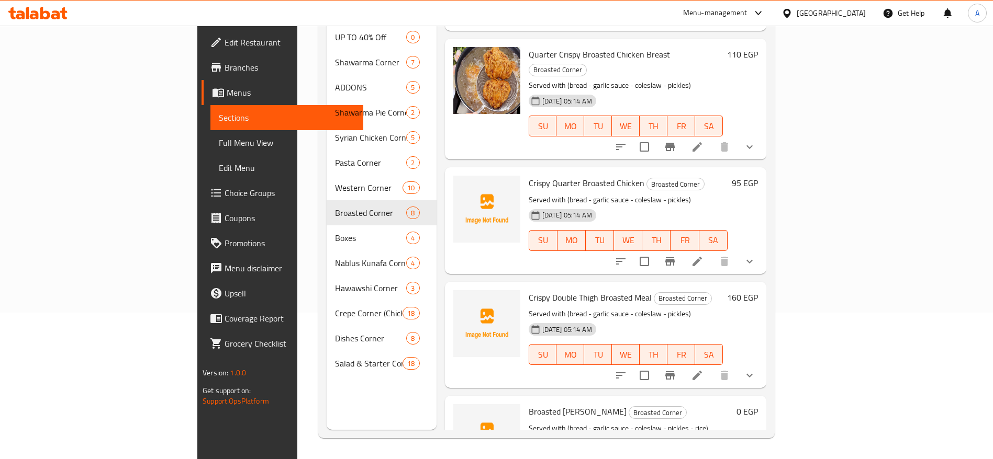
scroll to position [220, 0]
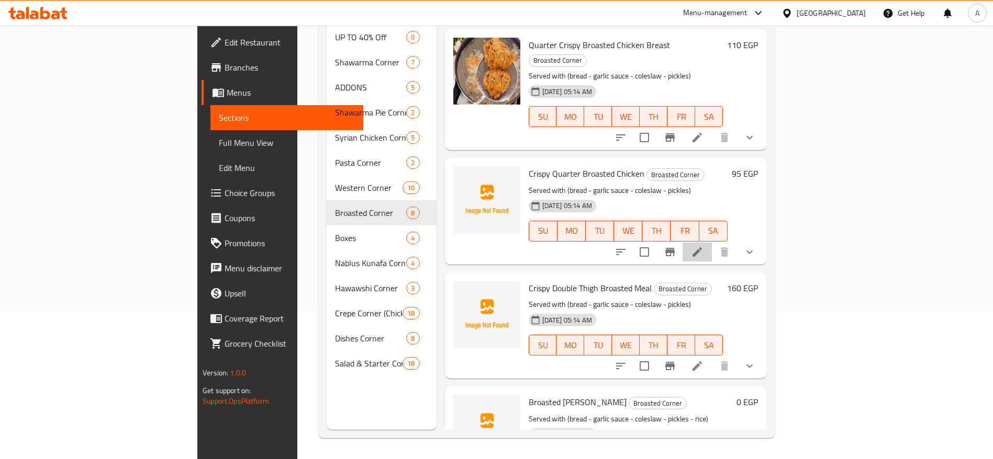
click at [712, 243] on li at bounding box center [696, 252] width 29 height 19
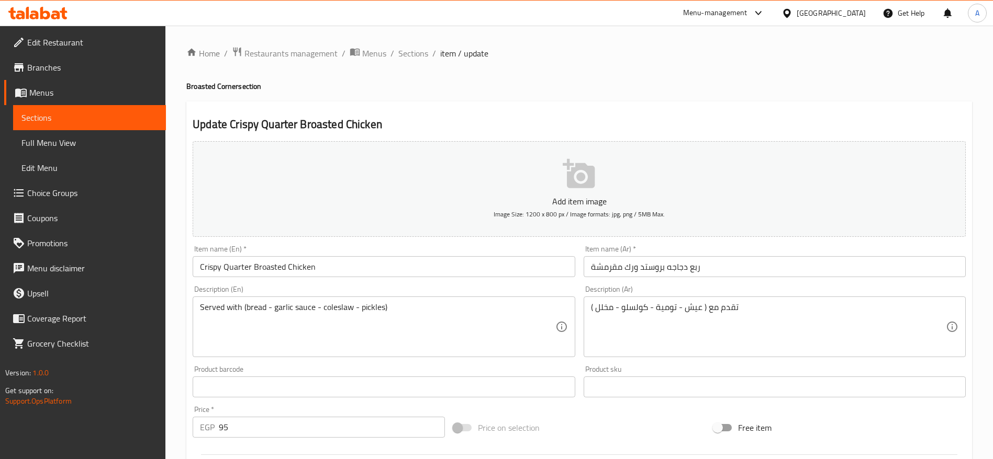
click at [323, 428] on input "95" at bounding box center [332, 427] width 226 height 21
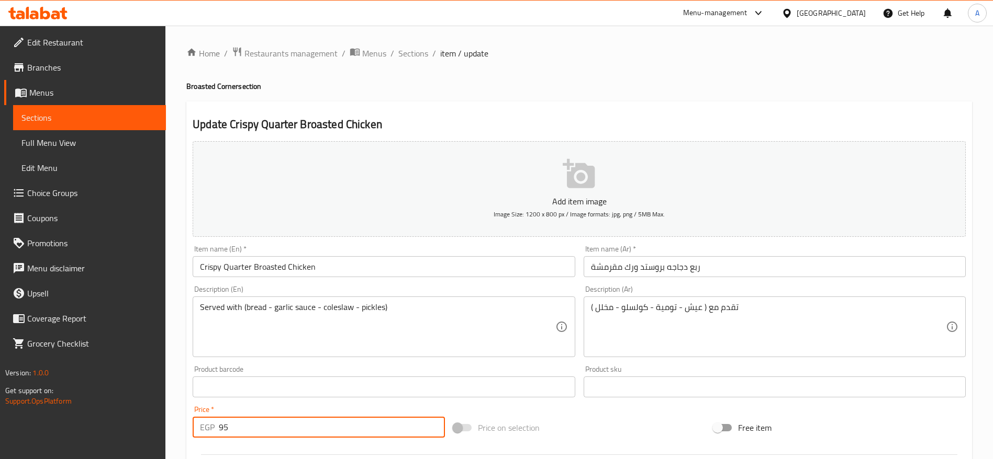
click at [323, 428] on input "95" at bounding box center [332, 427] width 226 height 21
paste input "100"
type input "100"
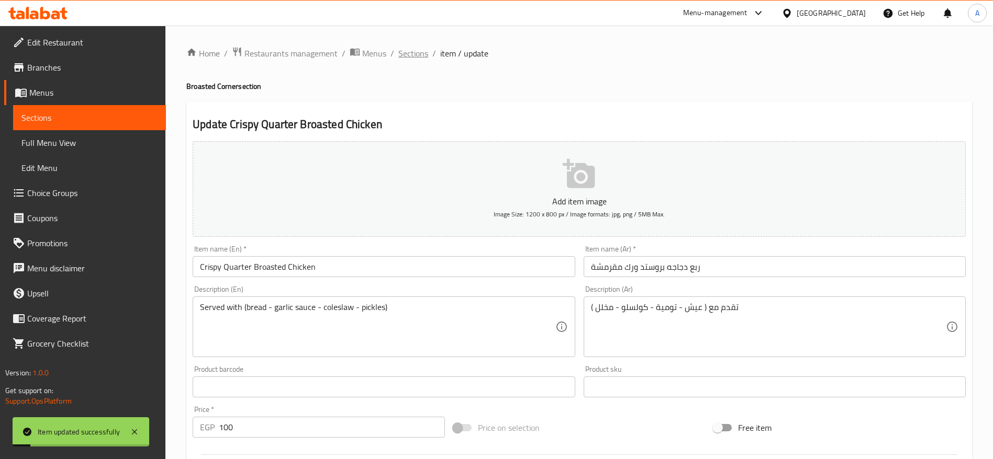
click at [409, 54] on span "Sections" at bounding box center [413, 53] width 30 height 13
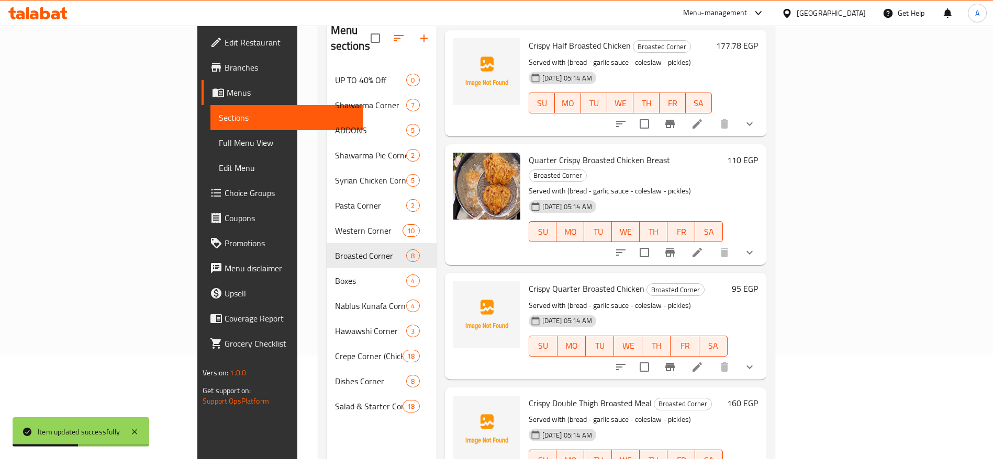
scroll to position [153, 0]
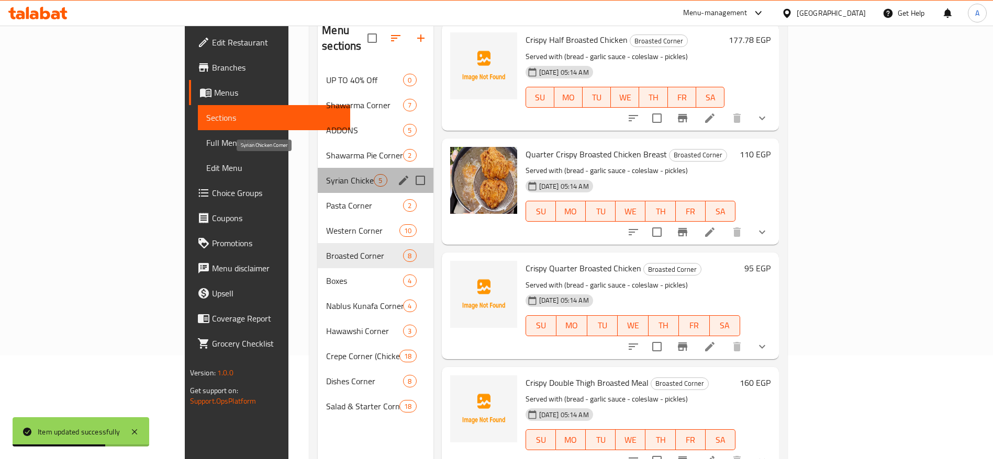
click at [326, 174] on span "Syrian Chicken Corner" at bounding box center [350, 180] width 48 height 13
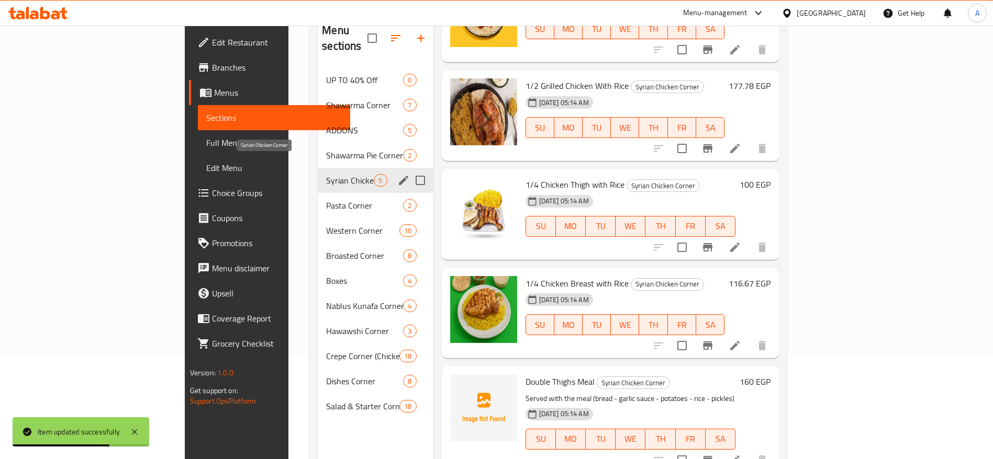
scroll to position [76, 0]
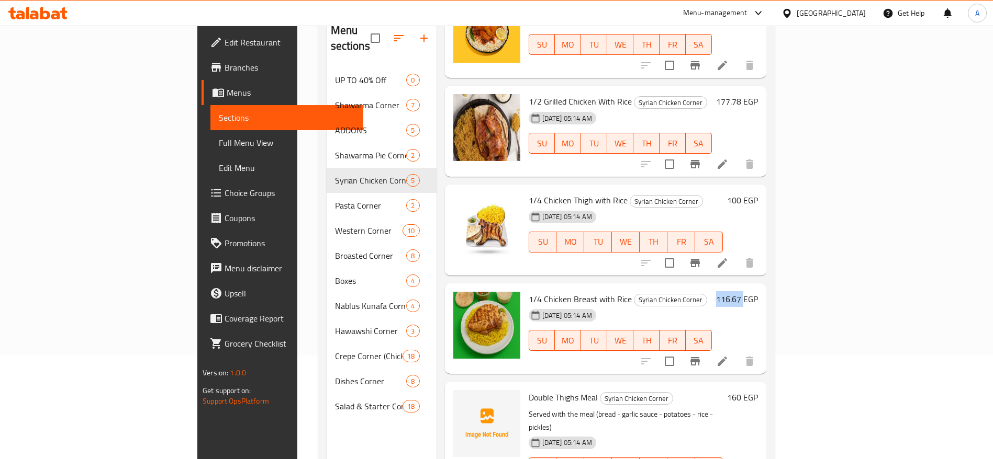
drag, startPoint x: 899, startPoint y: 285, endPoint x: 929, endPoint y: 287, distance: 29.4
click at [758, 292] on div "116.67 EGP" at bounding box center [735, 299] width 46 height 15
copy h6 "116.67"
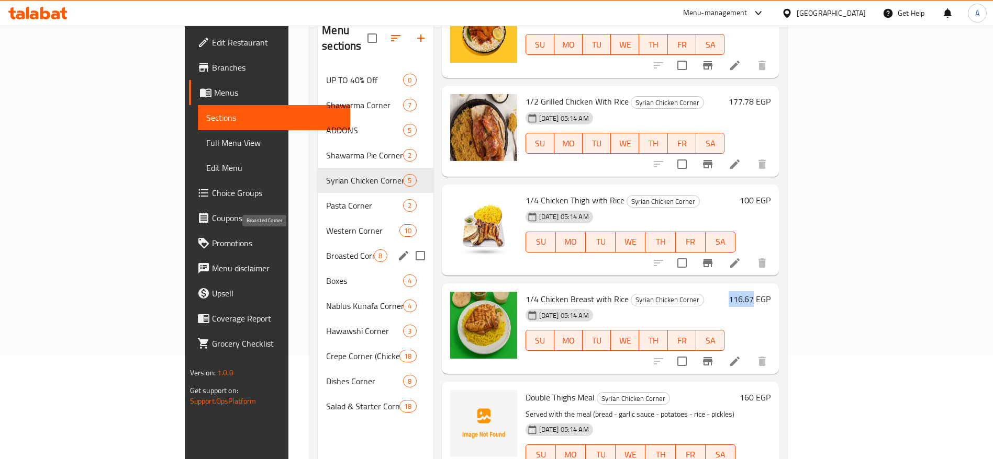
click at [326, 250] on span "Broasted Corner" at bounding box center [350, 256] width 48 height 13
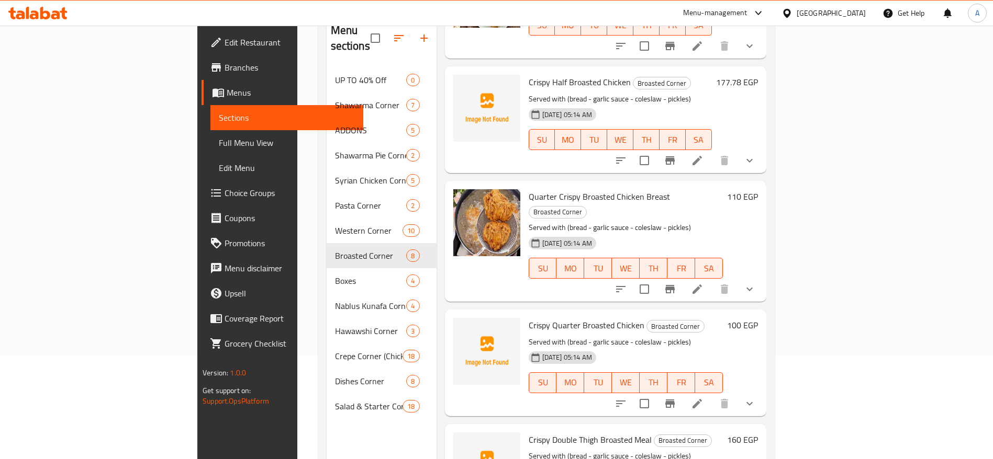
scroll to position [121, 0]
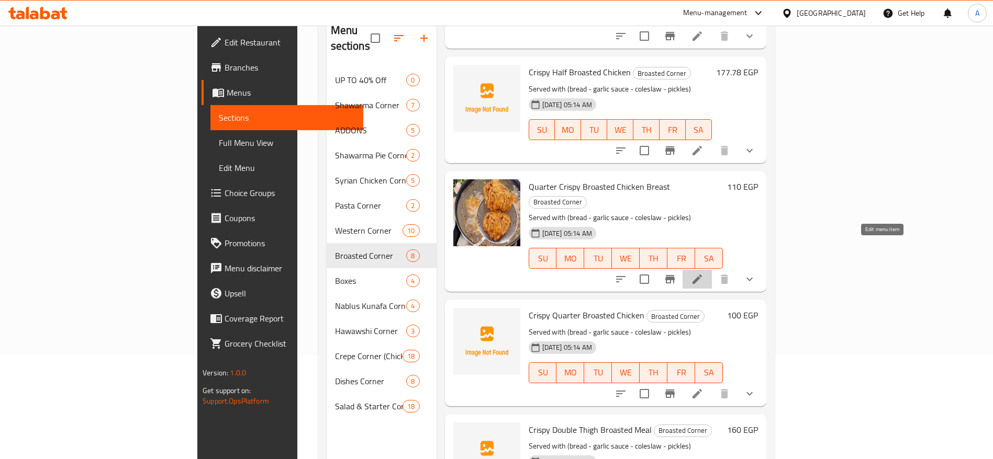
click at [702, 275] on icon at bounding box center [696, 279] width 9 height 9
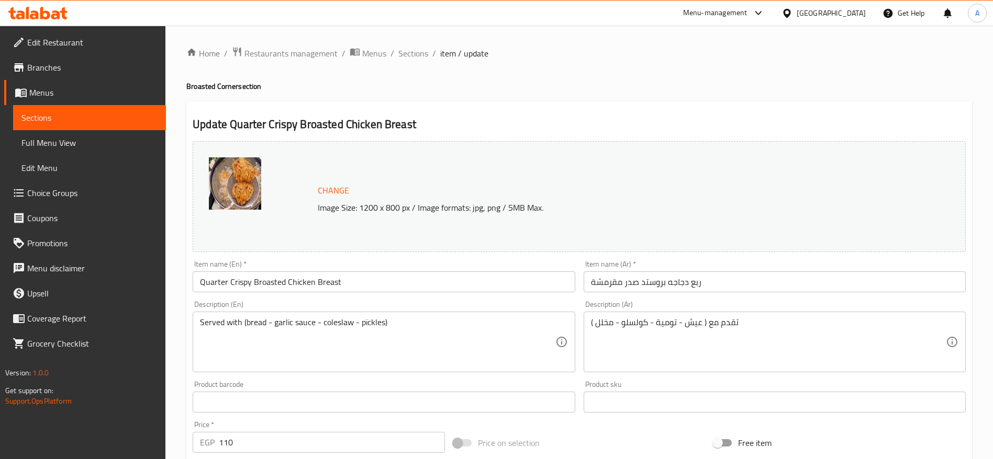
click at [262, 439] on input "110" at bounding box center [332, 442] width 226 height 21
paste input "6.67"
type input "116.67"
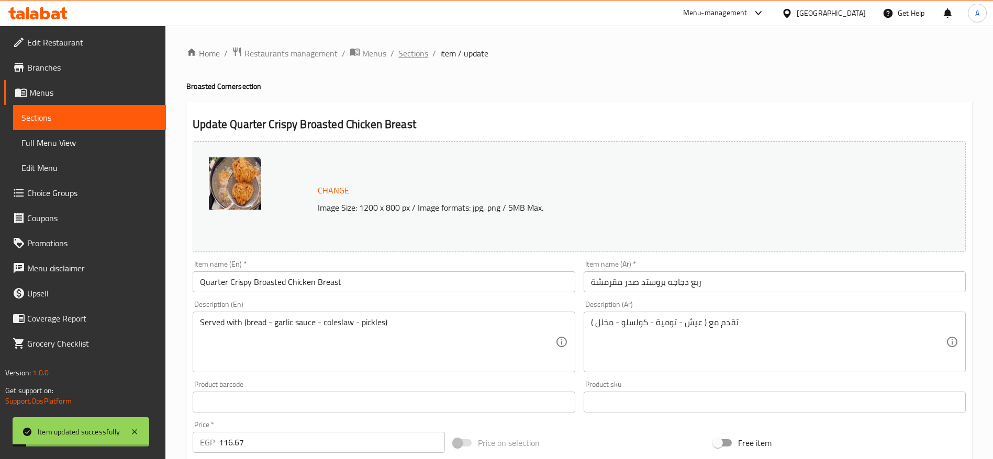
click at [415, 58] on span "Sections" at bounding box center [413, 53] width 30 height 13
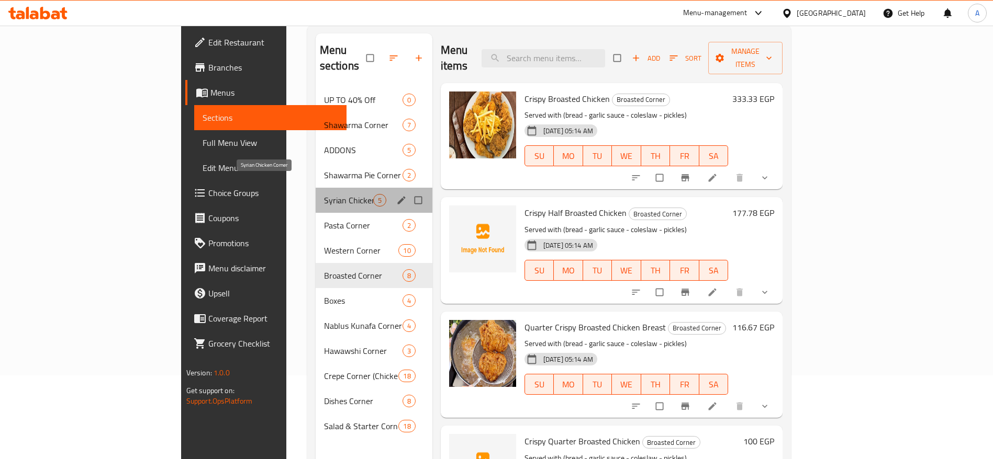
click at [324, 194] on span "Syrian Chicken Corner" at bounding box center [348, 200] width 49 height 13
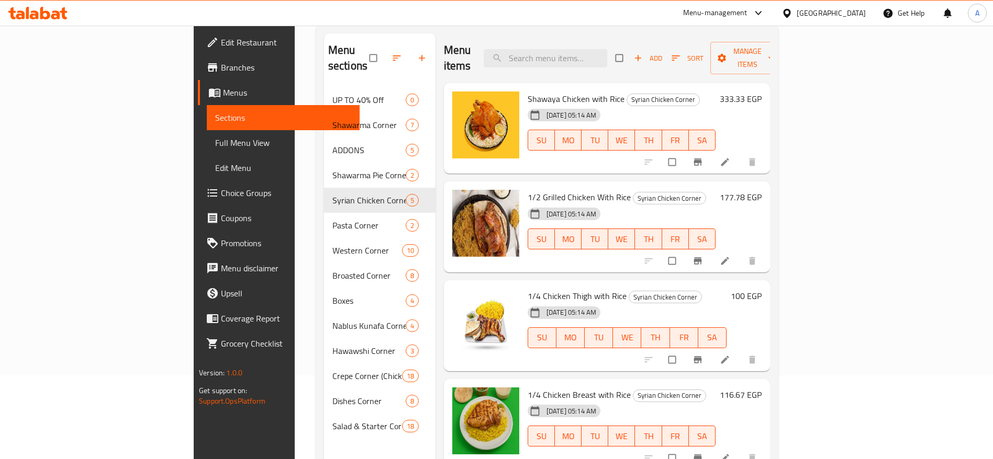
drag, startPoint x: 965, startPoint y: 170, endPoint x: 958, endPoint y: 254, distance: 84.1
click at [778, 254] on div "Menu sections UP TO 40% Off 0 Shawarma Corner 7 ADDONS 5 Shawarma Pie Corner 2 …" at bounding box center [547, 263] width 463 height 476
click at [60, 19] on div at bounding box center [38, 13] width 76 height 21
click at [55, 19] on div at bounding box center [38, 13] width 76 height 21
click at [52, 13] on icon at bounding box center [37, 13] width 59 height 13
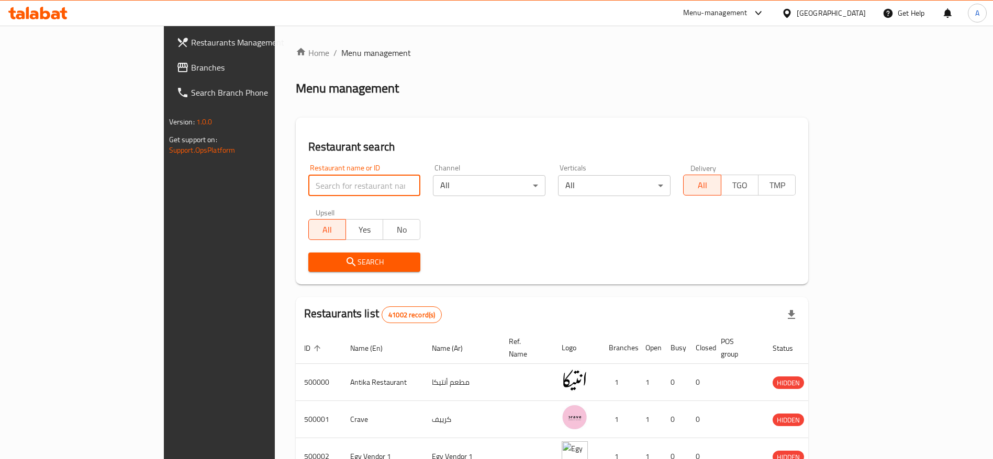
click at [308, 188] on input "search" at bounding box center [364, 185] width 112 height 21
type input "Albeit alsoury"
click button "Search" at bounding box center [364, 262] width 112 height 19
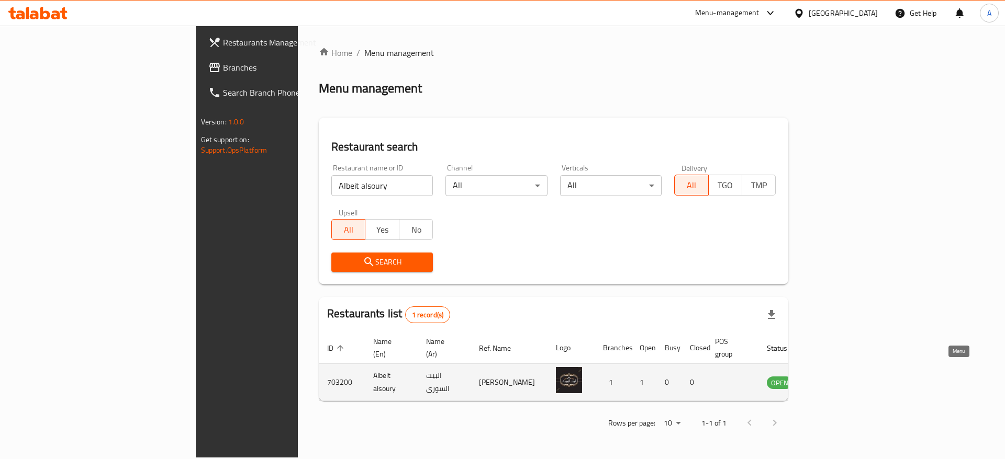
click at [834, 376] on icon "enhanced table" at bounding box center [827, 382] width 13 height 13
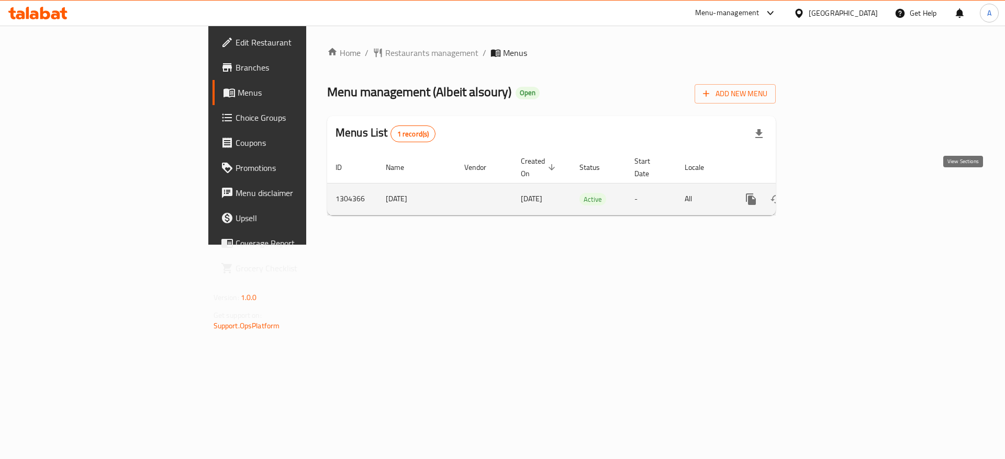
click at [832, 193] on icon "enhanced table" at bounding box center [826, 199] width 13 height 13
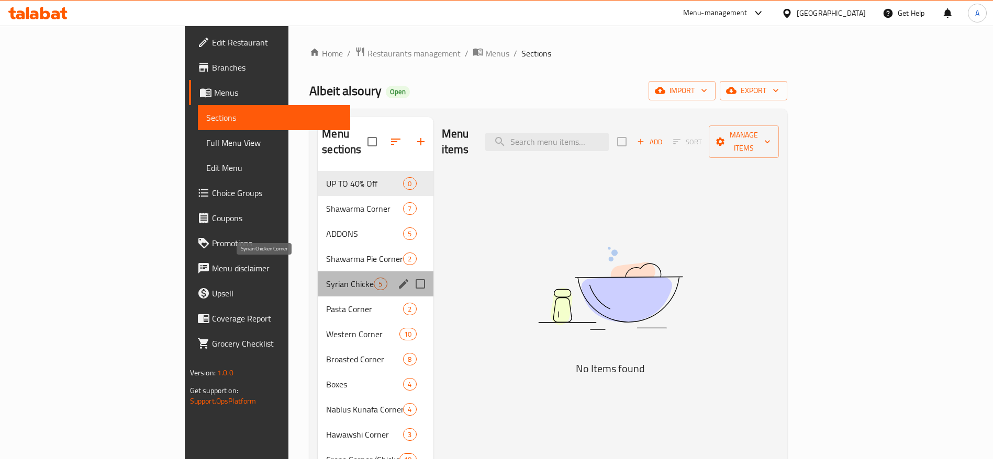
click at [326, 278] on span "Syrian Chicken Corner" at bounding box center [350, 284] width 48 height 13
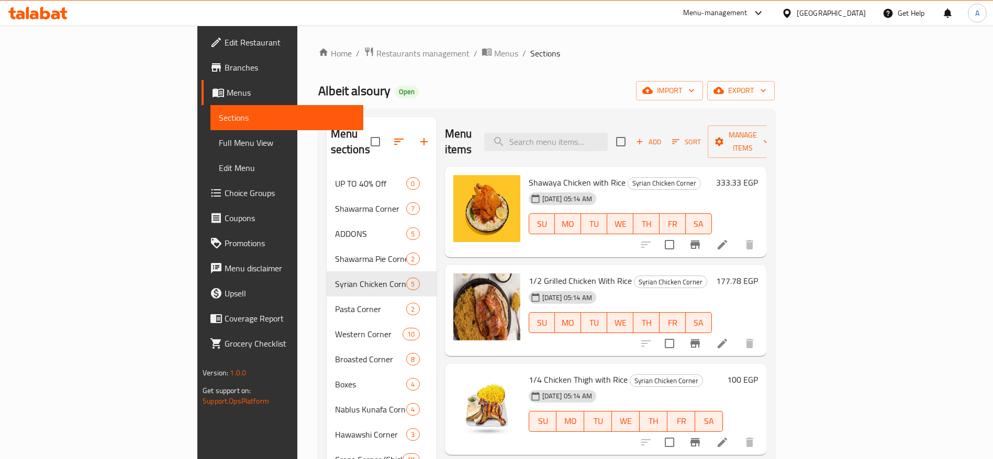
scroll to position [147, 0]
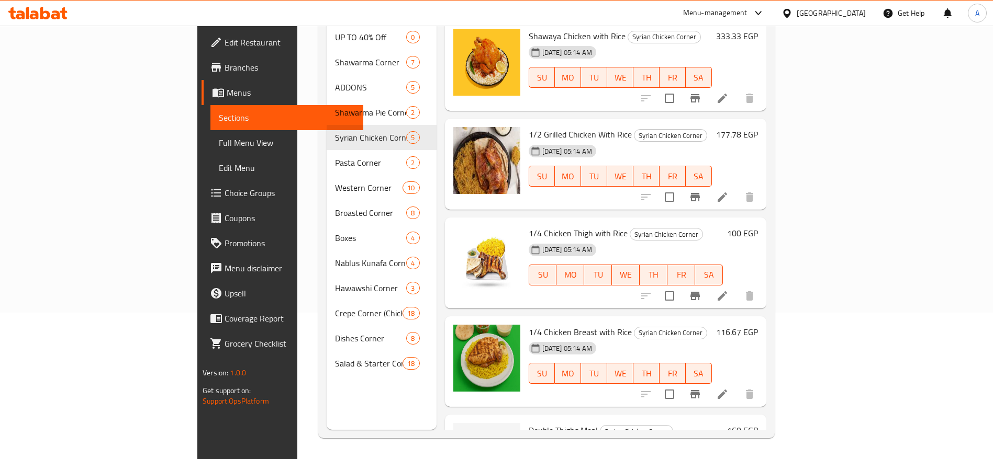
click at [774, 278] on div "Menu sections UP TO 40% Off 0 Shawarma Corner 7 ADDONS 5 Shawarma Pie Corner 2 …" at bounding box center [546, 200] width 456 height 476
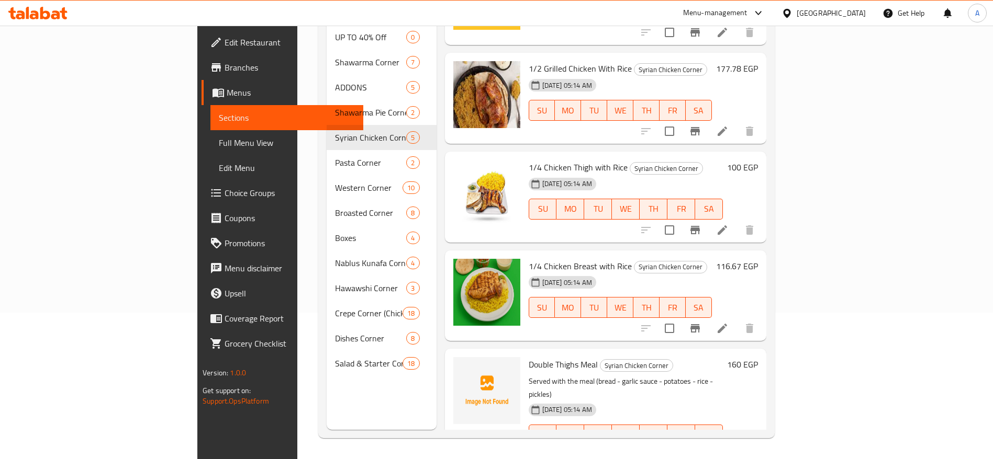
scroll to position [76, 0]
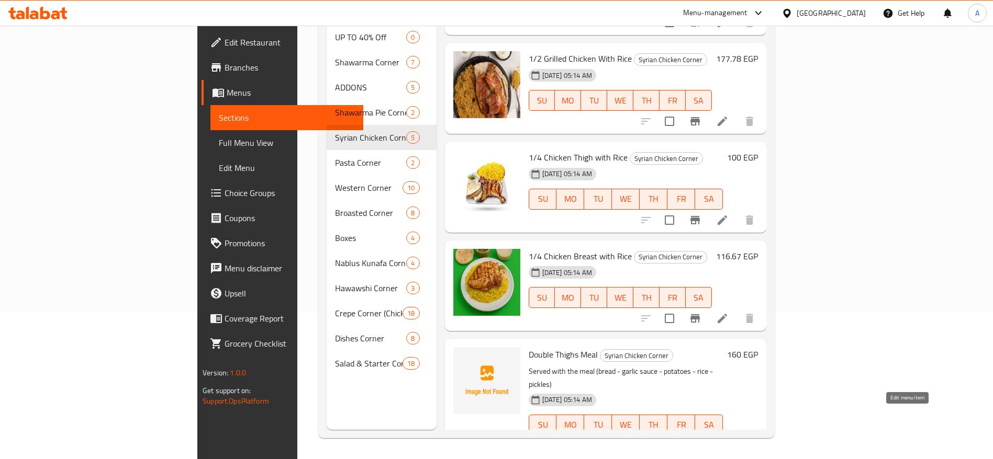
click at [728, 440] on icon at bounding box center [722, 446] width 13 height 13
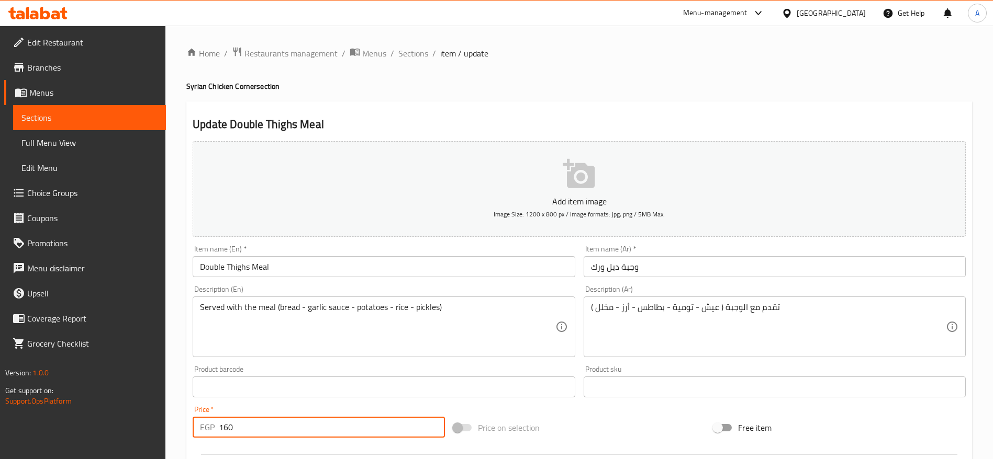
click at [285, 429] on input "160" at bounding box center [332, 427] width 226 height 21
paste input "6.6666666666667"
click at [285, 429] on input "166.6666666666667" at bounding box center [332, 427] width 226 height 21
type input "166.6666666666667"
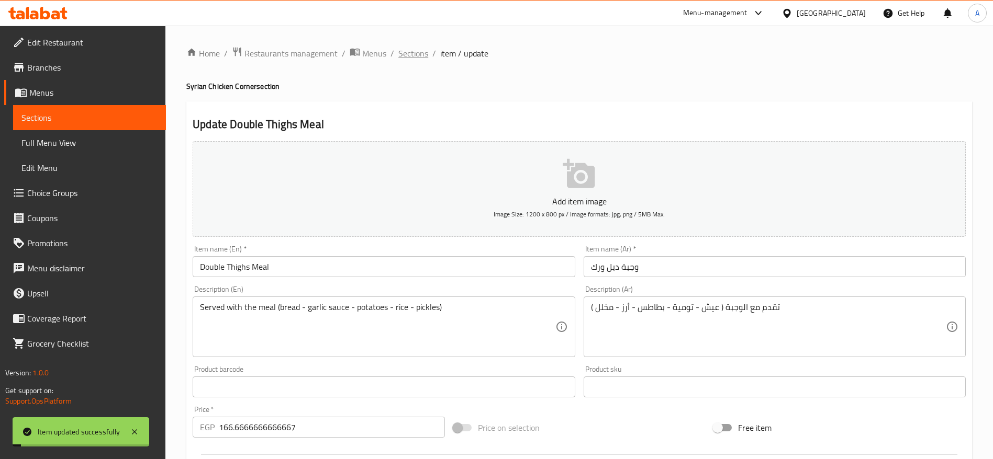
click at [421, 54] on span "Sections" at bounding box center [413, 53] width 30 height 13
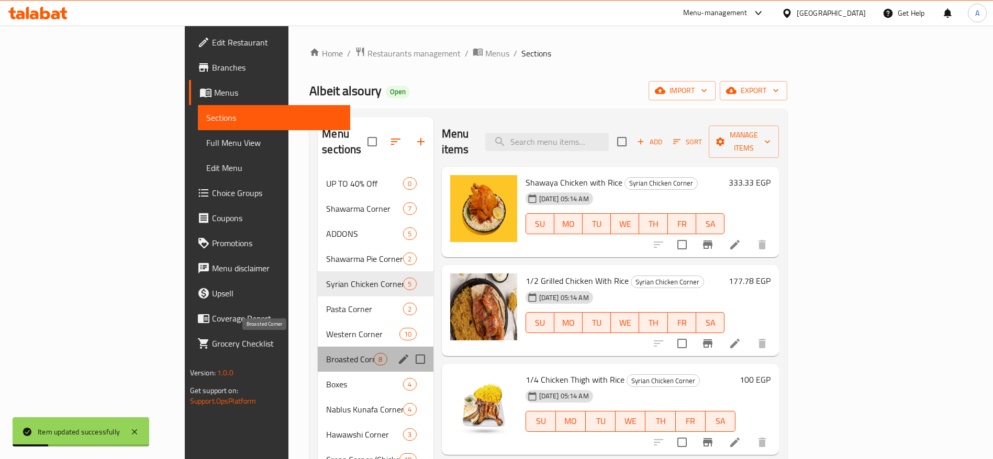
click at [326, 353] on span "Broasted Corner" at bounding box center [350, 359] width 48 height 13
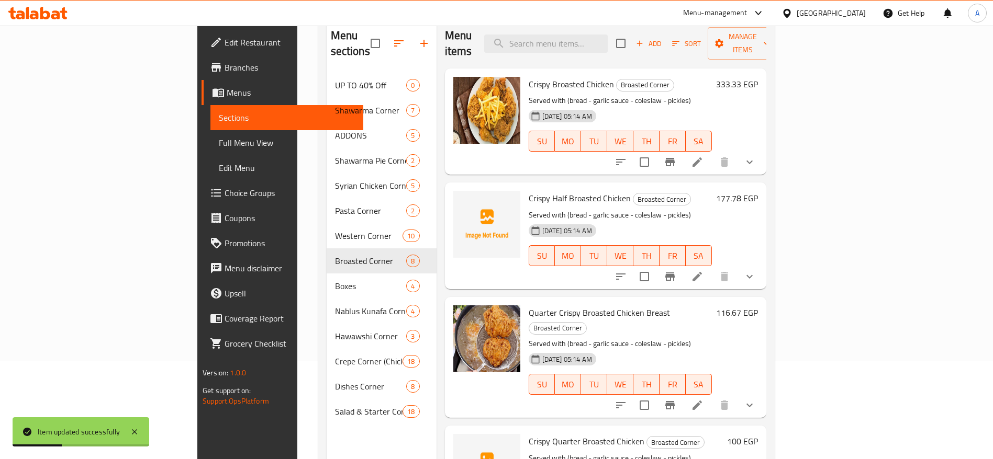
scroll to position [103, 0]
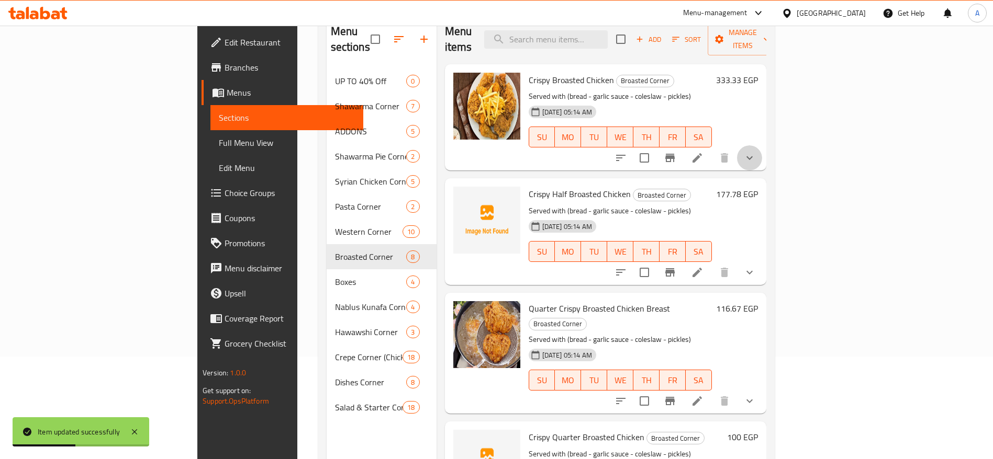
click at [762, 145] on button "show more" at bounding box center [749, 157] width 25 height 25
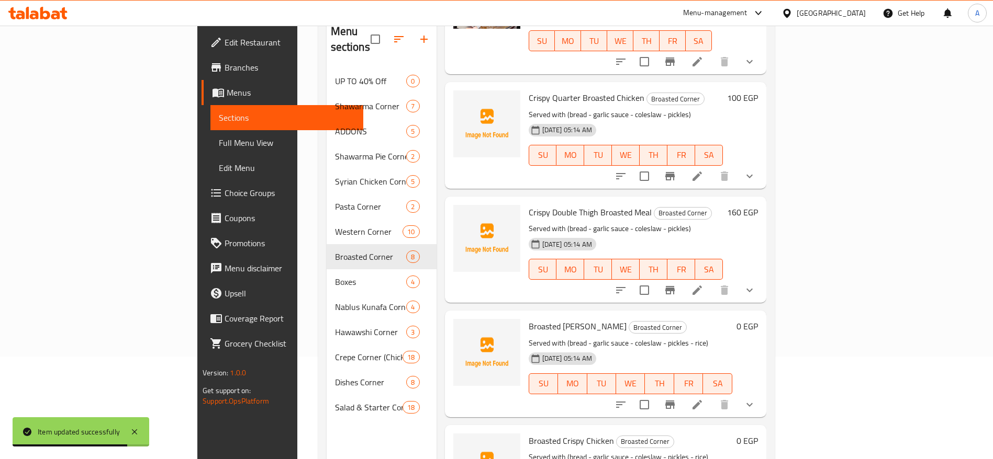
scroll to position [418, 0]
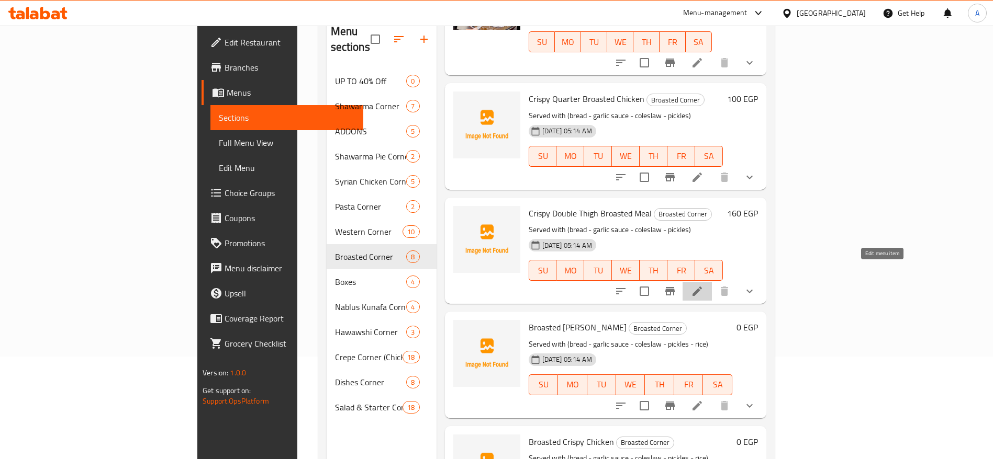
click at [703, 285] on icon at bounding box center [697, 291] width 13 height 13
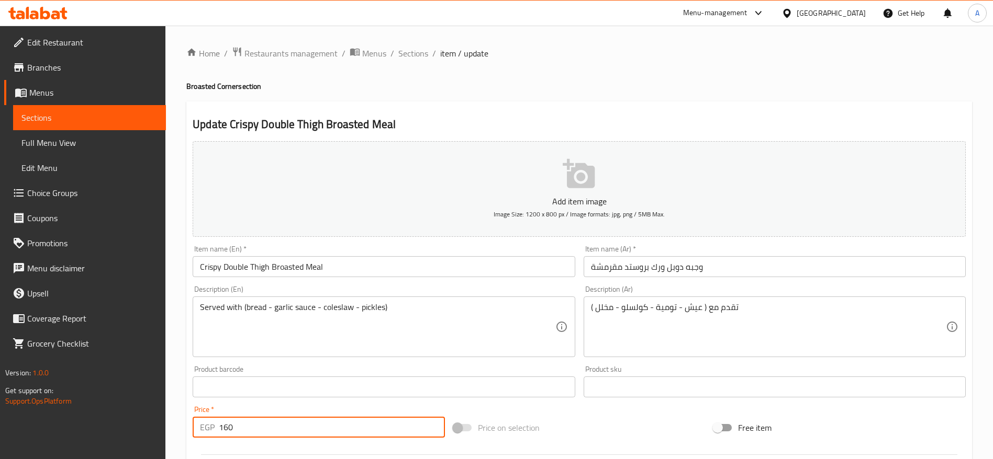
click at [374, 428] on input "160" at bounding box center [332, 427] width 226 height 21
paste input "6.6666666666667"
type input "166.6666666666667"
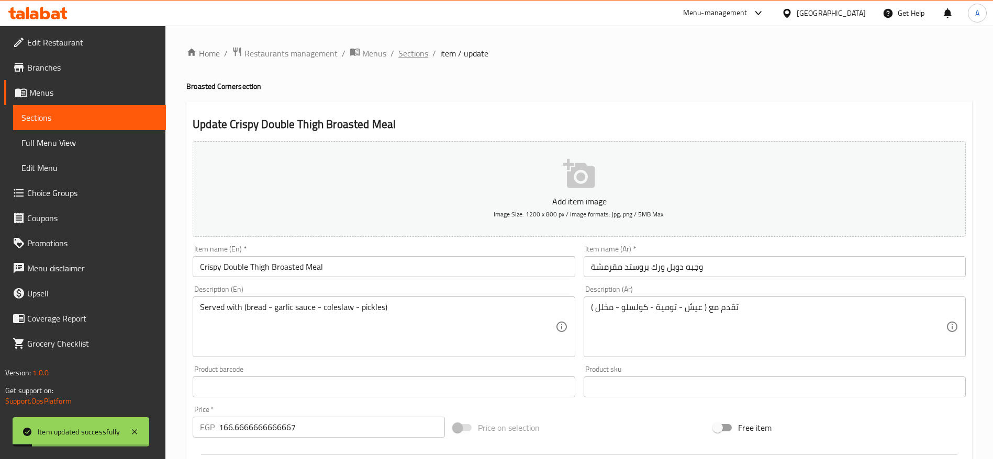
click at [418, 53] on span "Sections" at bounding box center [413, 53] width 30 height 13
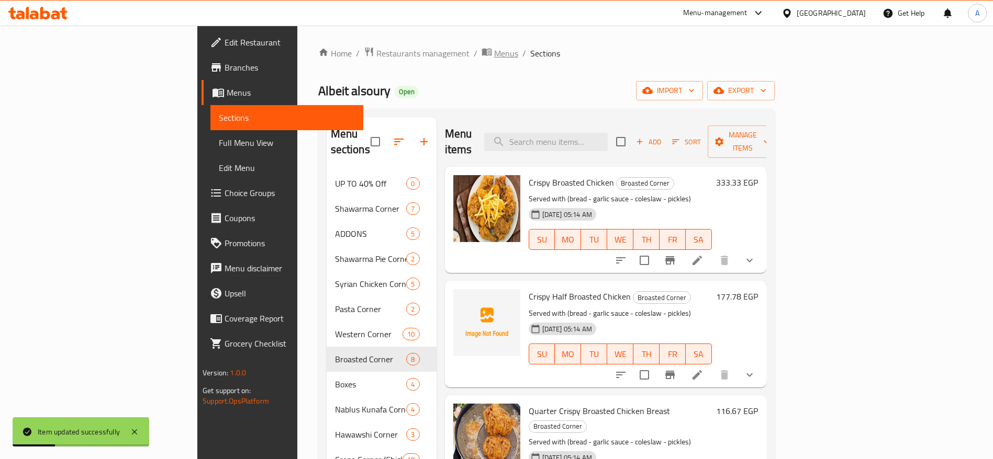
click at [494, 52] on span "Menus" at bounding box center [506, 53] width 24 height 13
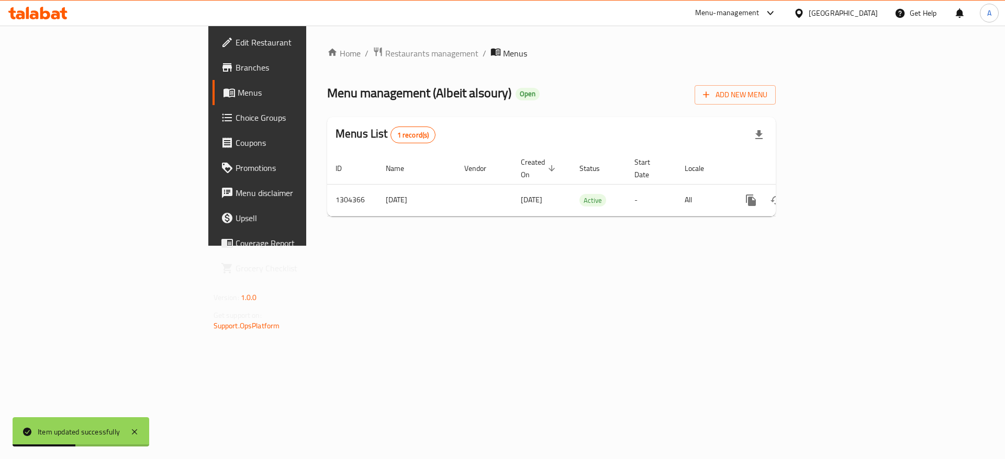
click at [57, 14] on icon at bounding box center [55, 14] width 9 height 9
